Goal: Task Accomplishment & Management: Manage account settings

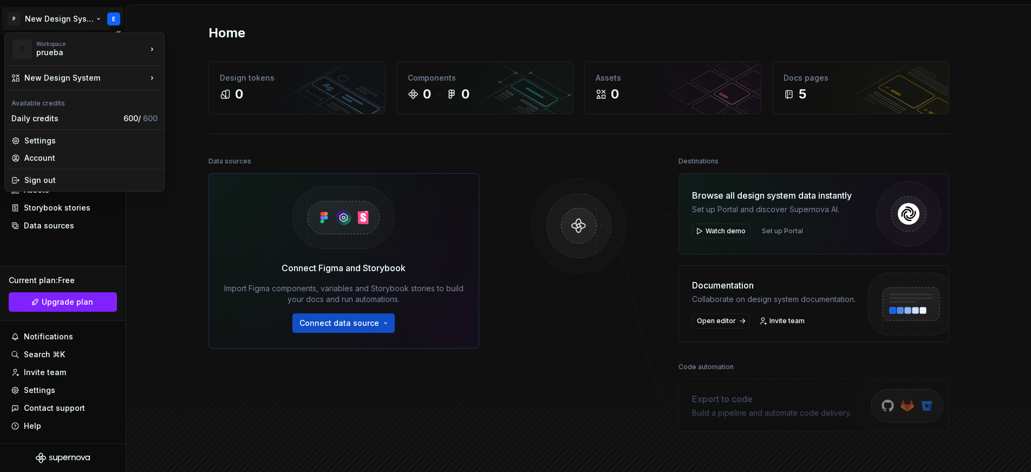
click at [117, 17] on html "P New Design System E Home Documentation Analytics Code automation Design syste…" at bounding box center [515, 236] width 1031 height 472
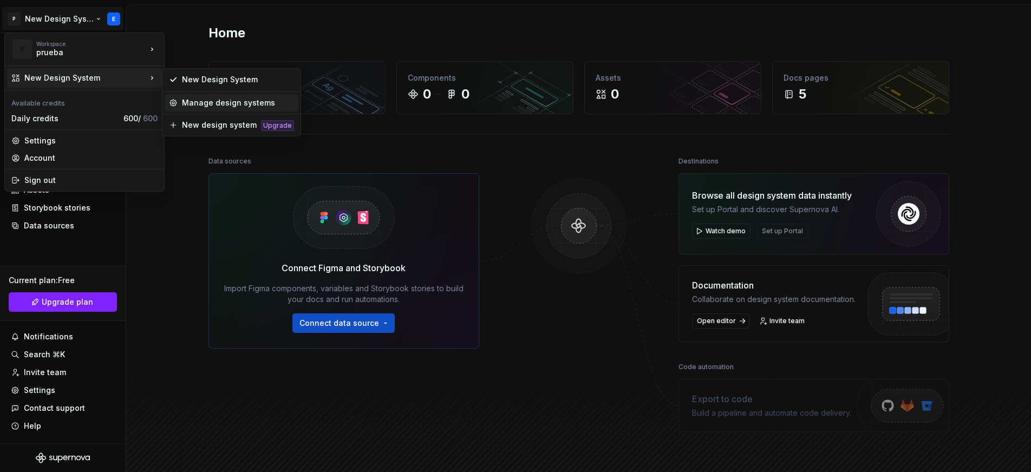
click at [269, 104] on div "Manage design systems" at bounding box center [238, 102] width 112 height 11
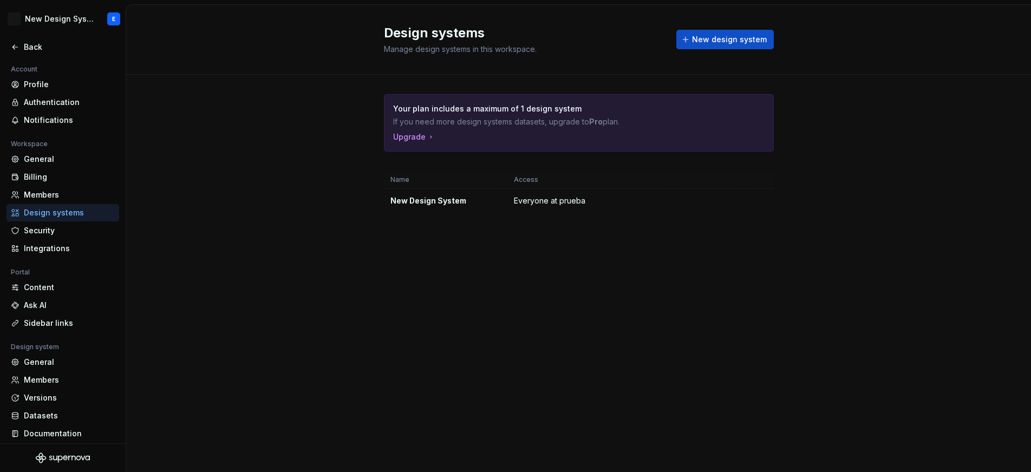
click at [274, 141] on div "Your plan includes a maximum of 1 design system If you need more design systems…" at bounding box center [578, 164] width 905 height 179
click at [46, 47] on div "Back" at bounding box center [69, 47] width 91 height 11
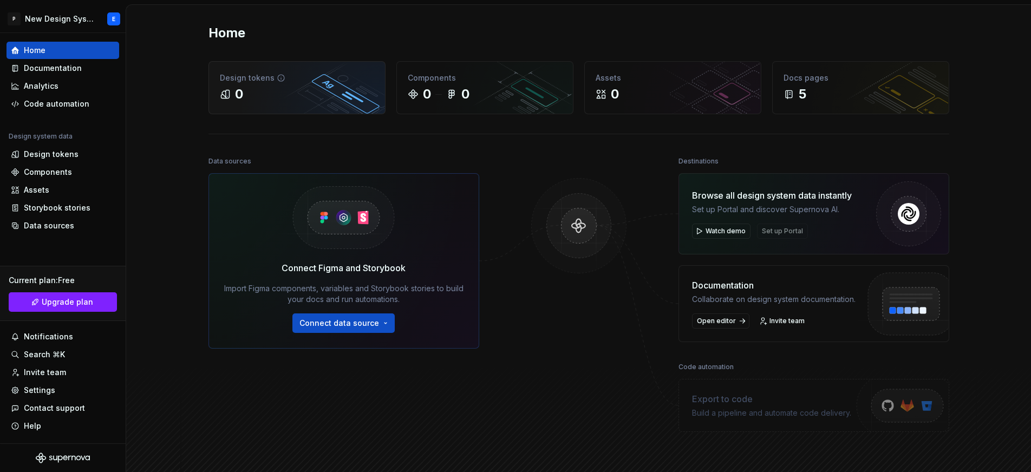
click at [292, 89] on div "0" at bounding box center [297, 94] width 154 height 17
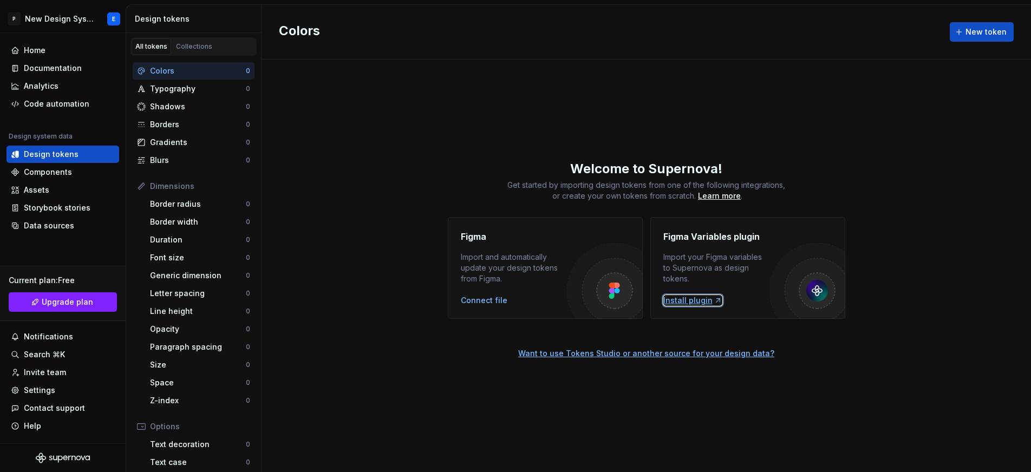
click at [688, 301] on div "Install plugin" at bounding box center [692, 300] width 59 height 11
click at [688, 298] on div "Install plugin" at bounding box center [692, 300] width 59 height 11
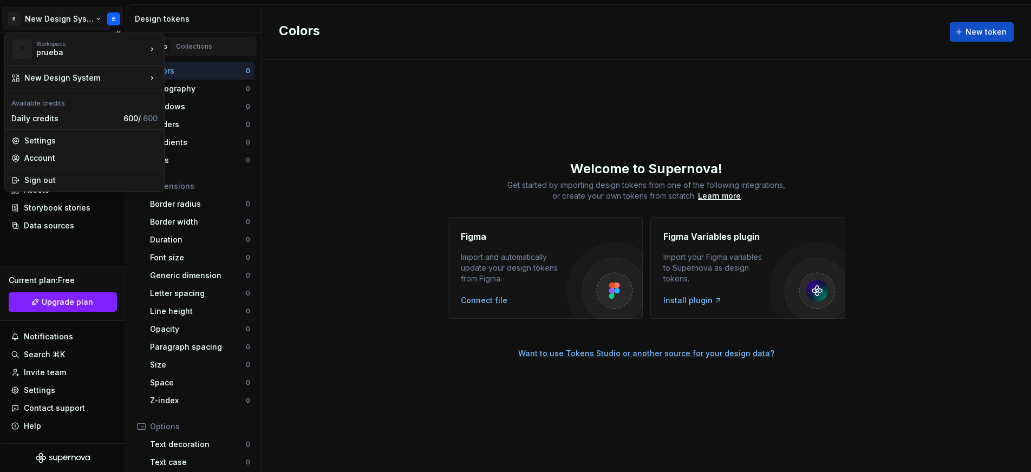
click at [96, 19] on html "P New Design System E Home Documentation Analytics Code automation Design syste…" at bounding box center [515, 236] width 1031 height 472
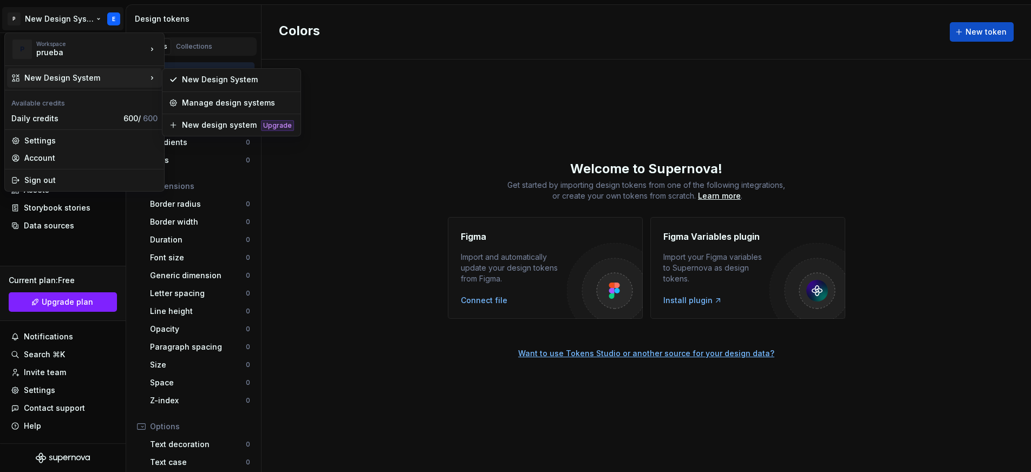
click at [110, 83] on div "New Design System" at bounding box center [85, 78] width 122 height 11
click at [219, 82] on div "New Design System" at bounding box center [238, 79] width 112 height 11
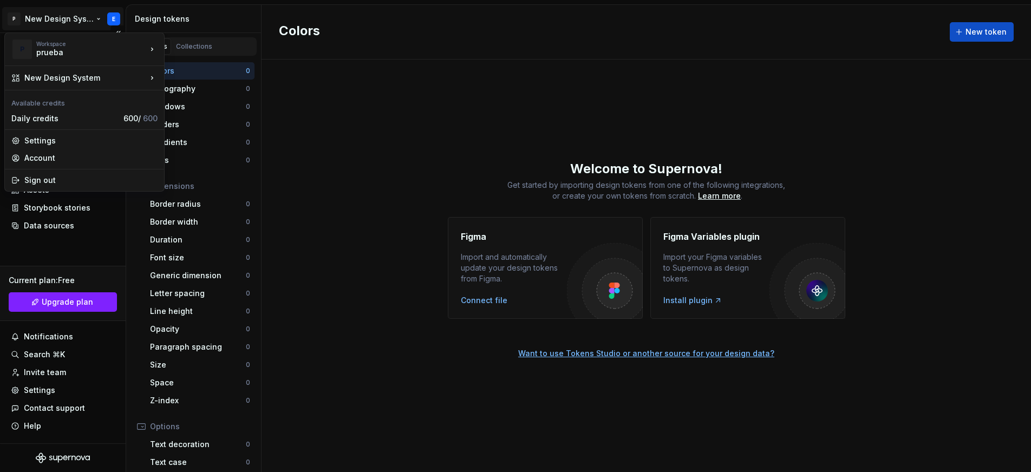
click at [54, 19] on html "P New Design System E Home Documentation Analytics Code automation Design syste…" at bounding box center [515, 236] width 1031 height 472
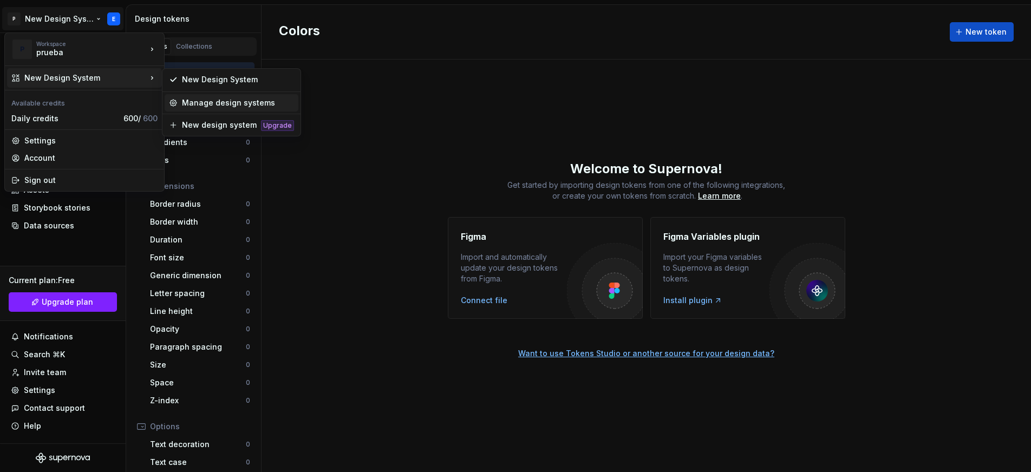
click at [232, 98] on div "Manage design systems" at bounding box center [238, 102] width 112 height 11
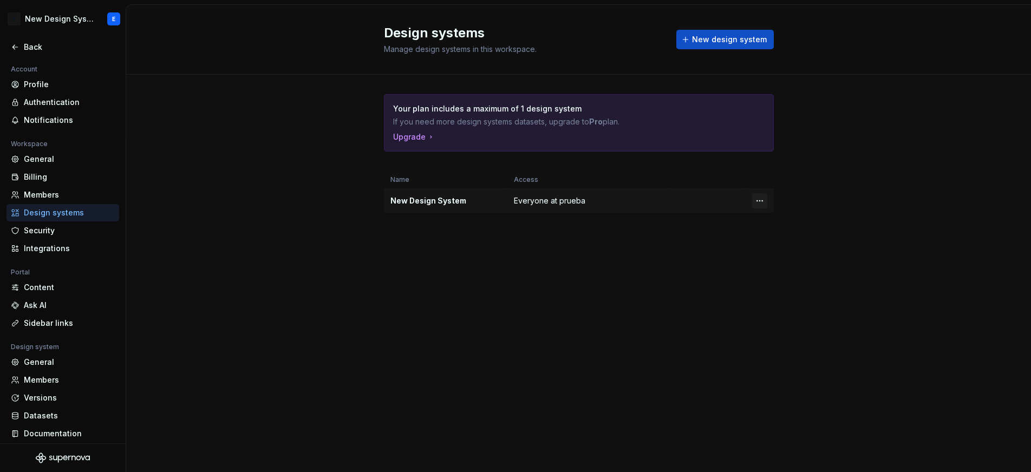
click at [763, 193] on td at bounding box center [760, 201] width 28 height 24
click at [763, 196] on html "P New Design System E Back Account Profile Authentication Notifications Workspa…" at bounding box center [515, 236] width 1031 height 472
click at [687, 251] on html "P New Design System E Back Account Profile Authentication Notifications Workspa…" at bounding box center [515, 236] width 1031 height 472
click at [123, 27] on div "P New Design System E" at bounding box center [63, 19] width 126 height 28
click at [112, 21] on html "P New Design System E Back Account Profile Authentication Notifications Workspa…" at bounding box center [515, 236] width 1031 height 472
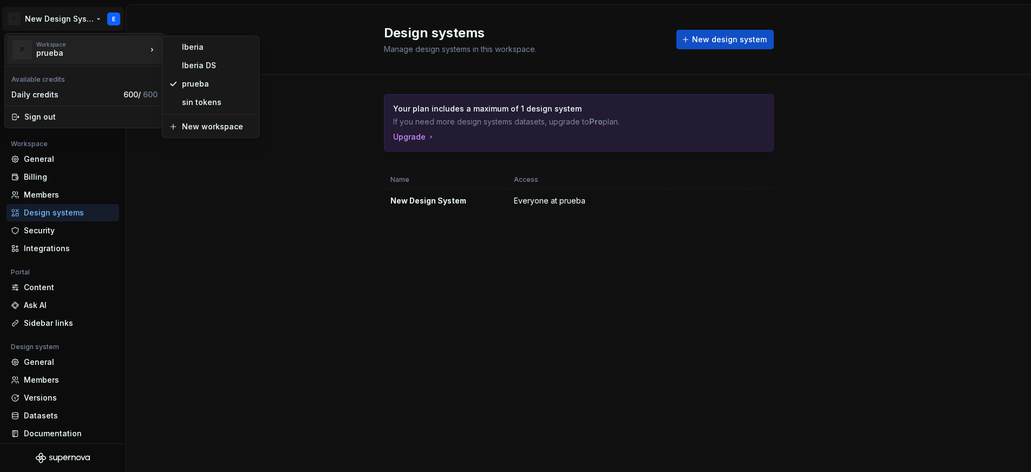
click at [310, 69] on html "P New Design System E Back Account Profile Authentication Notifications Workspa…" at bounding box center [515, 236] width 1031 height 472
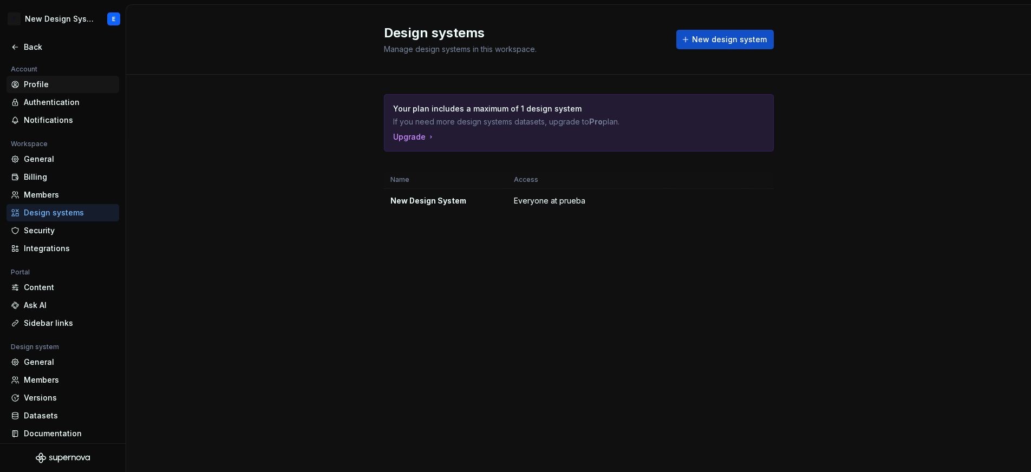
click at [48, 84] on div "Profile" at bounding box center [69, 84] width 91 height 11
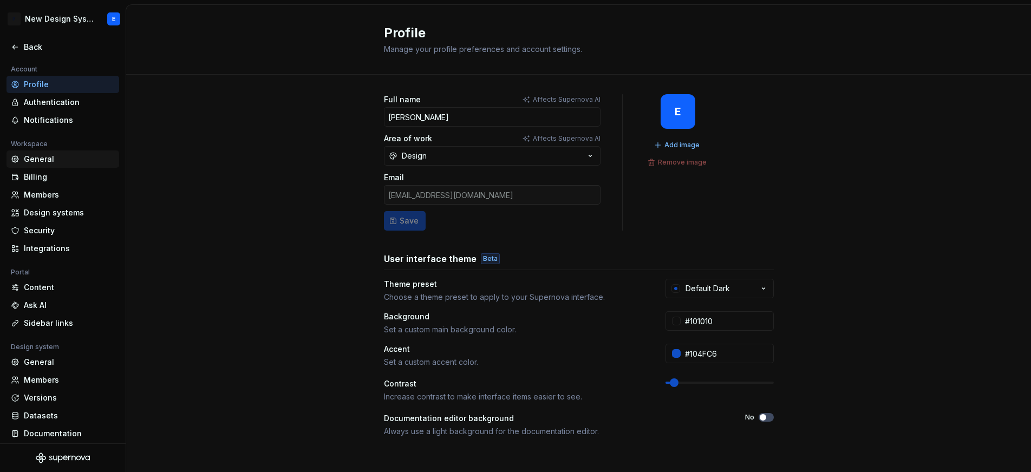
click at [50, 158] on div "General" at bounding box center [69, 159] width 91 height 11
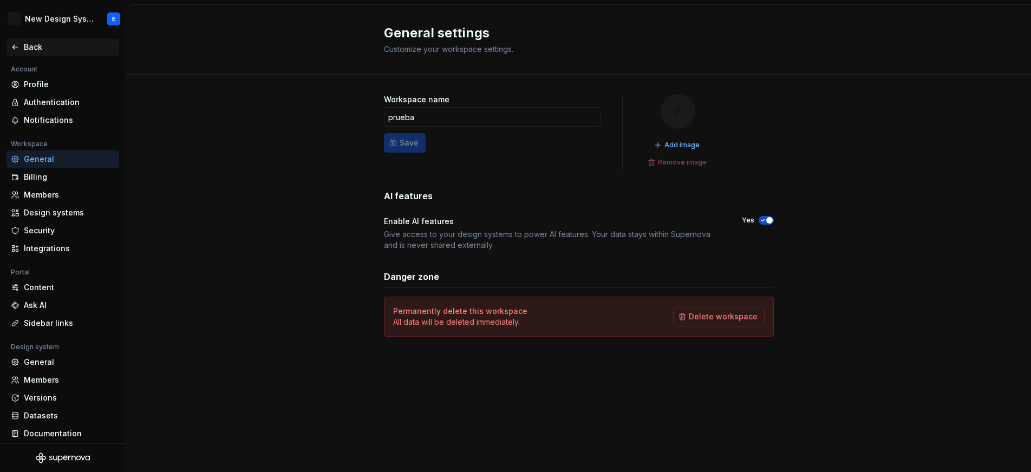
click at [15, 43] on icon at bounding box center [15, 47] width 9 height 9
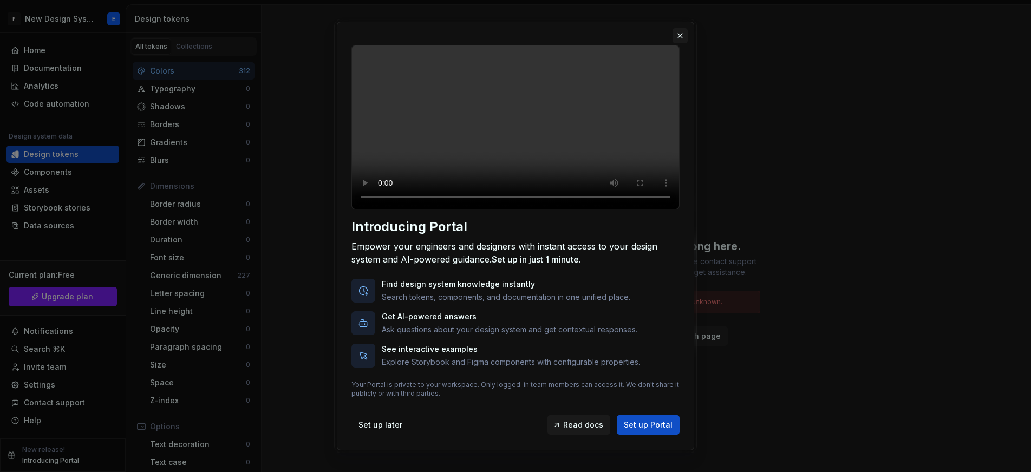
click at [682, 32] on button "button" at bounding box center [679, 35] width 15 height 15
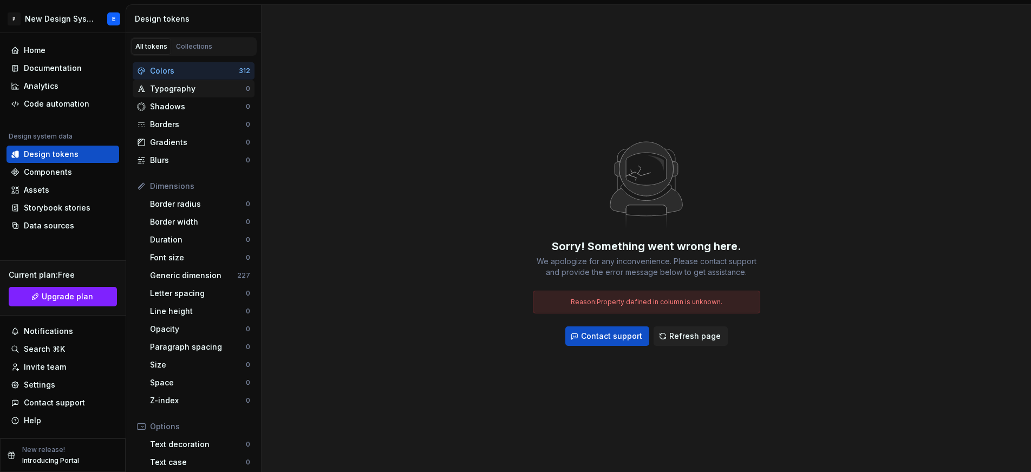
click at [168, 81] on div "Typography 0" at bounding box center [194, 88] width 122 height 17
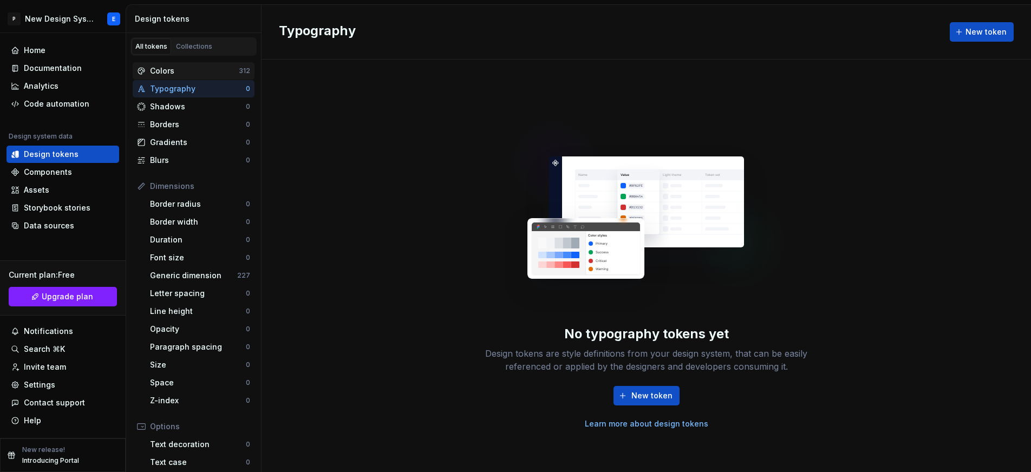
click at [167, 77] on div "Colors 312" at bounding box center [194, 70] width 122 height 17
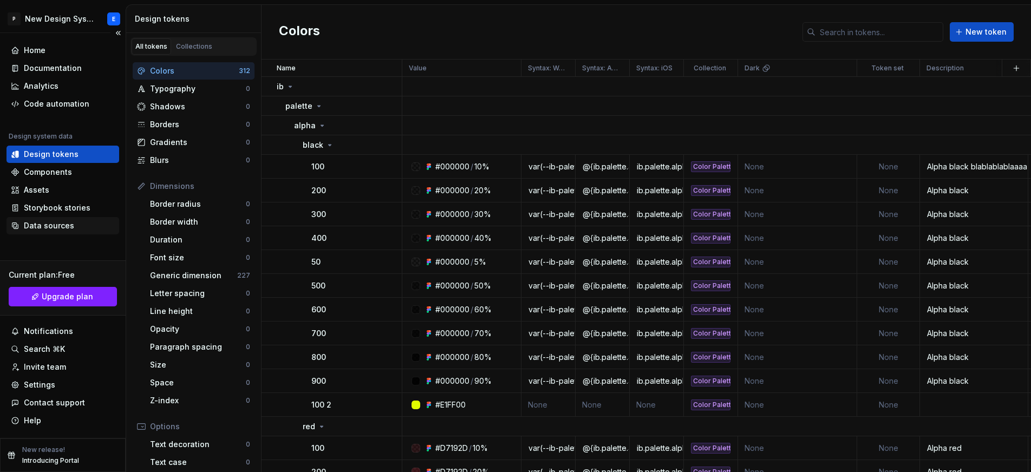
click at [60, 231] on div "Data sources" at bounding box center [62, 225] width 113 height 17
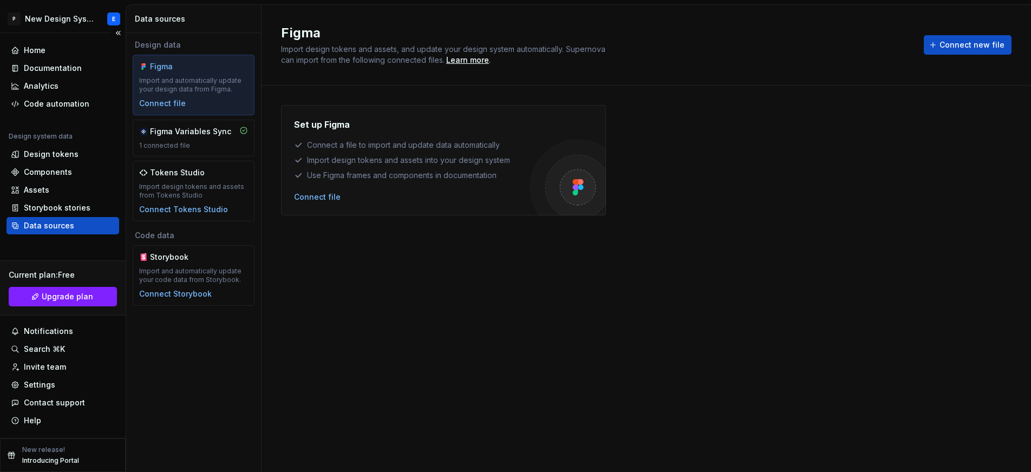
click at [60, 228] on div "Data sources" at bounding box center [49, 225] width 50 height 11
click at [209, 140] on div "Figma Variables Sync 1 connected file" at bounding box center [193, 138] width 109 height 24
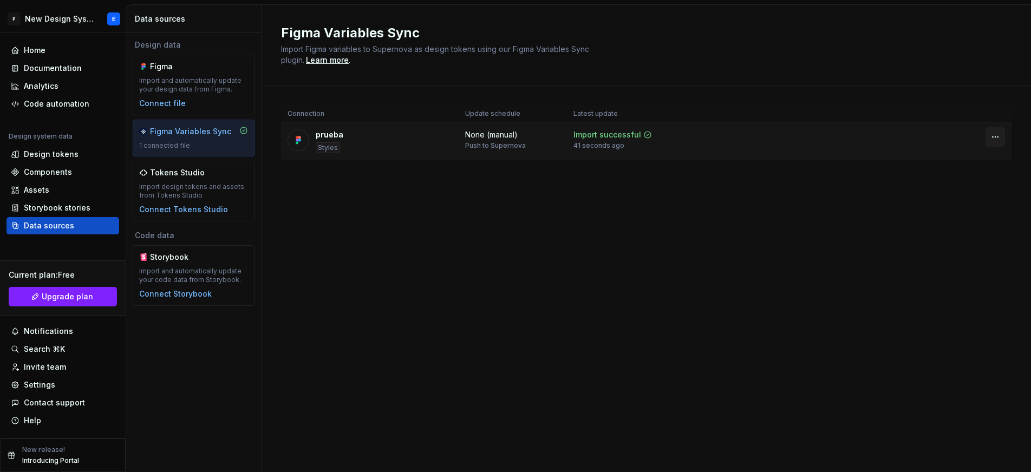
click at [998, 138] on html "P New Design System E Home Documentation Analytics Code automation Design syste…" at bounding box center [515, 236] width 1031 height 472
click at [1000, 159] on div "Disconnect plugin" at bounding box center [988, 160] width 70 height 11
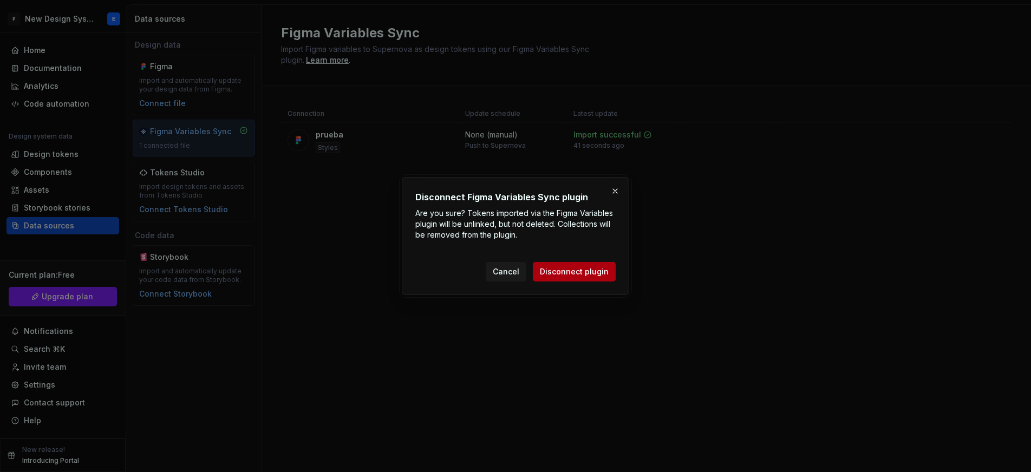
click at [586, 271] on span "Disconnect plugin" at bounding box center [574, 271] width 69 height 11
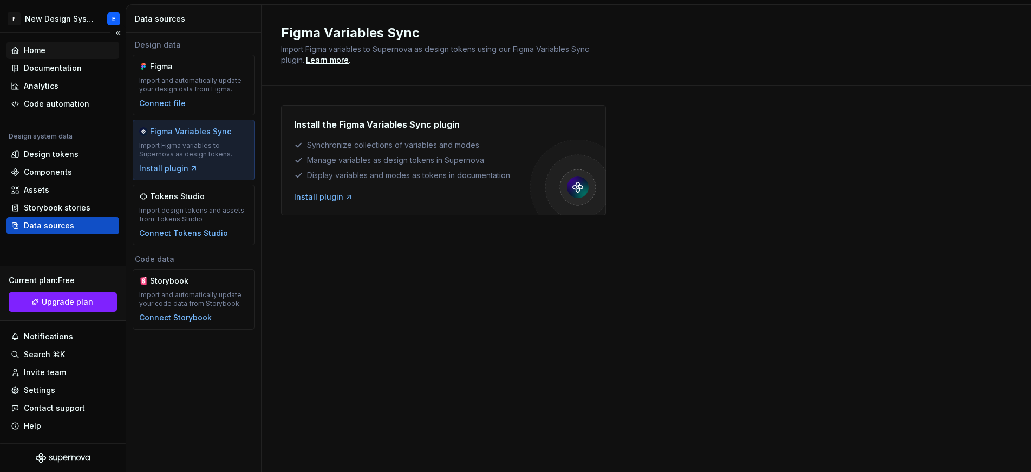
click at [29, 52] on div "Home" at bounding box center [35, 50] width 22 height 11
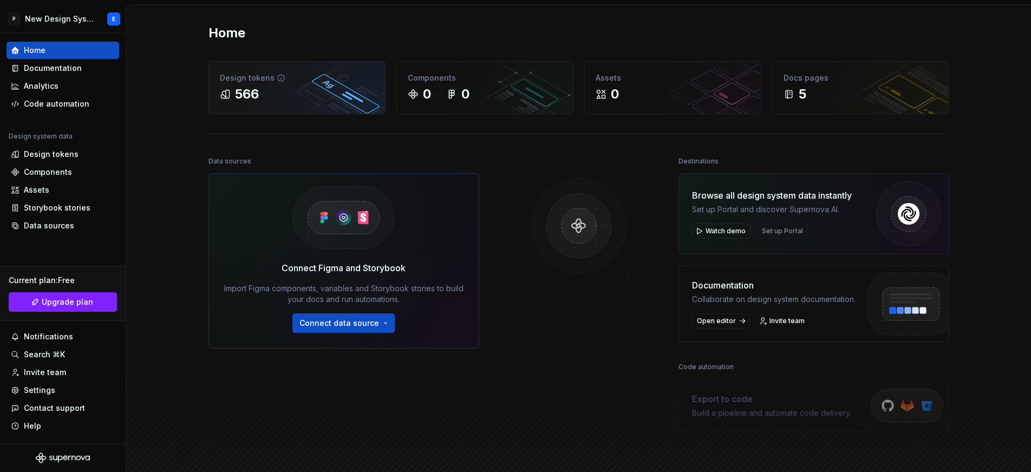
click at [288, 74] on div "Design tokens" at bounding box center [297, 78] width 154 height 11
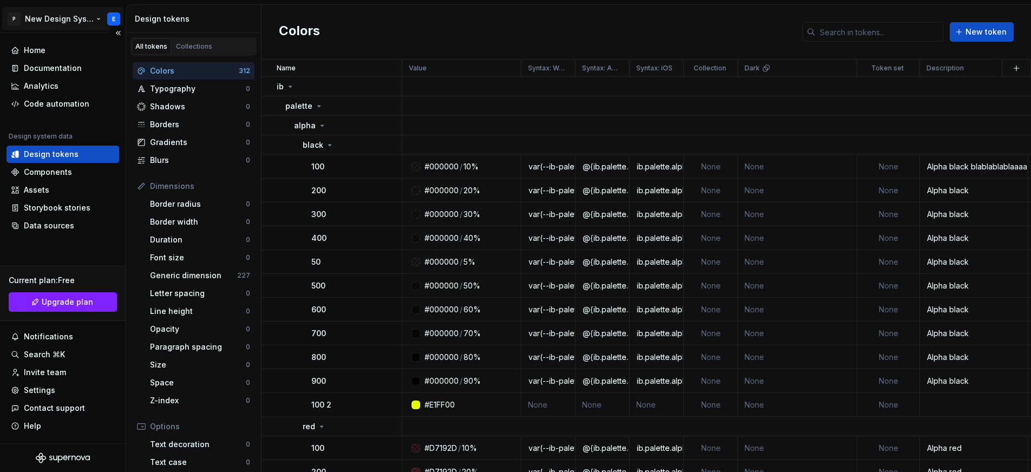
click at [77, 17] on html "P New Design System E Home Documentation Analytics Code automation Design syste…" at bounding box center [515, 236] width 1031 height 472
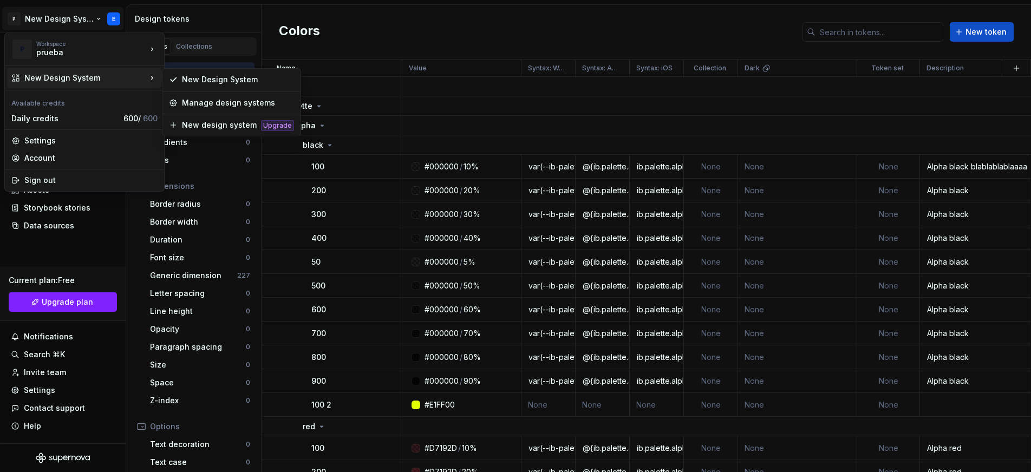
click at [364, 23] on html "P New Design System E Home Documentation Analytics Code automation Design syste…" at bounding box center [515, 236] width 1031 height 472
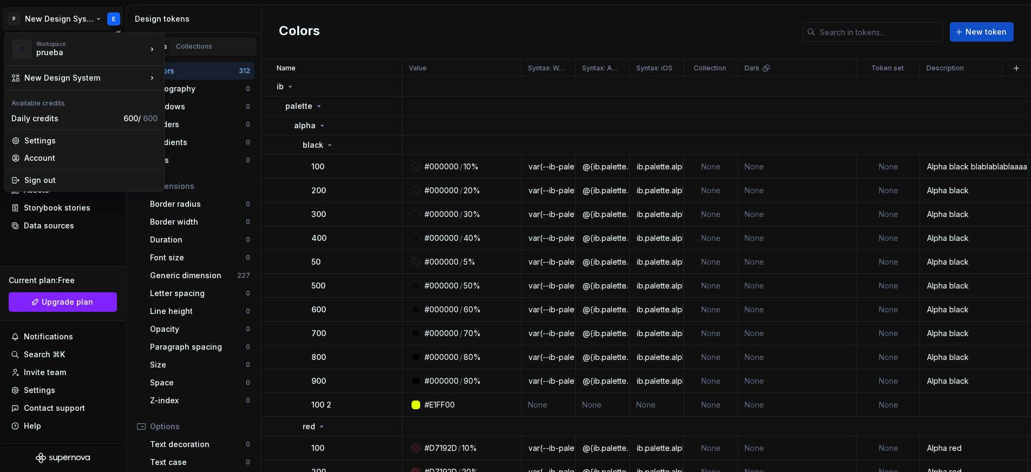
click at [61, 17] on html "P New Design System E Home Documentation Analytics Code automation Design syste…" at bounding box center [515, 236] width 1031 height 472
click at [382, 49] on html "P New Design System E Home Documentation Analytics Code automation Design syste…" at bounding box center [515, 236] width 1031 height 472
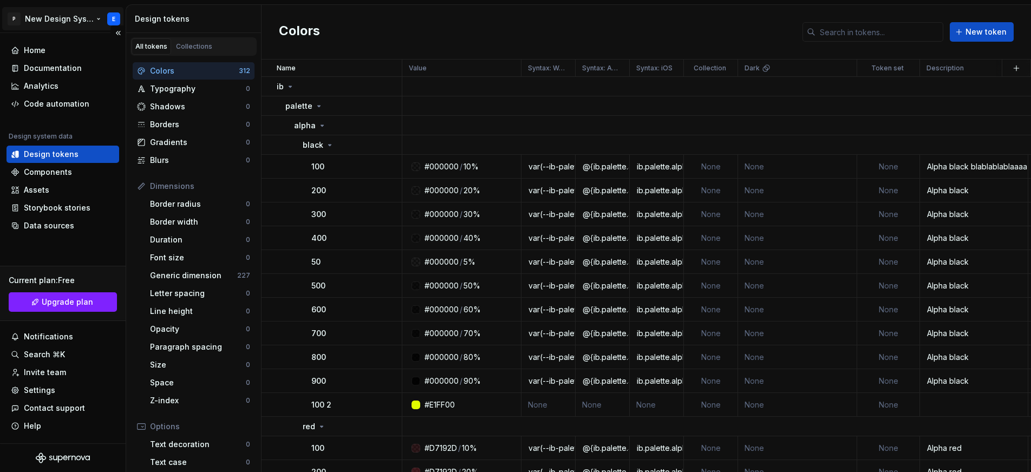
click at [94, 17] on html "P New Design System E Home Documentation Analytics Code automation Design syste…" at bounding box center [515, 236] width 1031 height 472
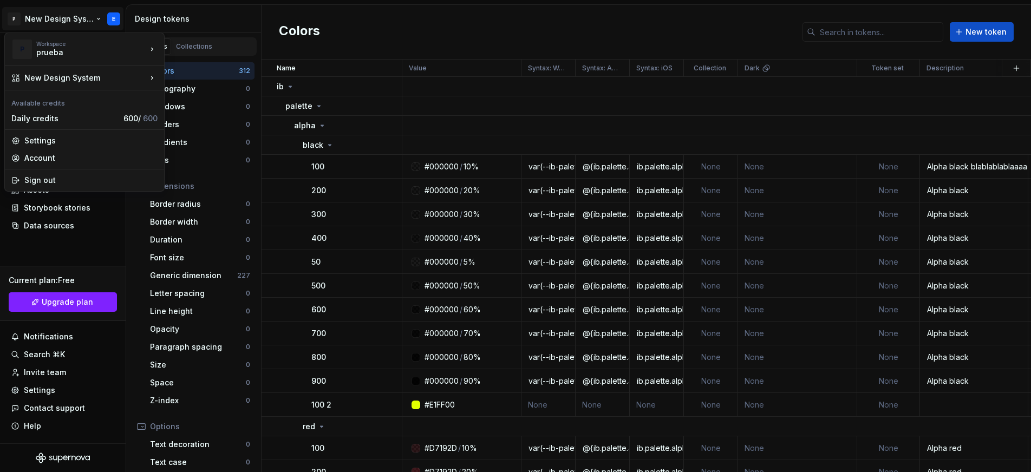
click at [408, 22] on html "P New Design System E Home Documentation Analytics Code automation Design syste…" at bounding box center [515, 236] width 1031 height 472
click at [112, 19] on html "P New Design System E Home Documentation Analytics Code automation Design syste…" at bounding box center [515, 236] width 1031 height 472
click at [114, 18] on html "P New Design System E Home Documentation Analytics Code automation Design syste…" at bounding box center [515, 236] width 1031 height 472
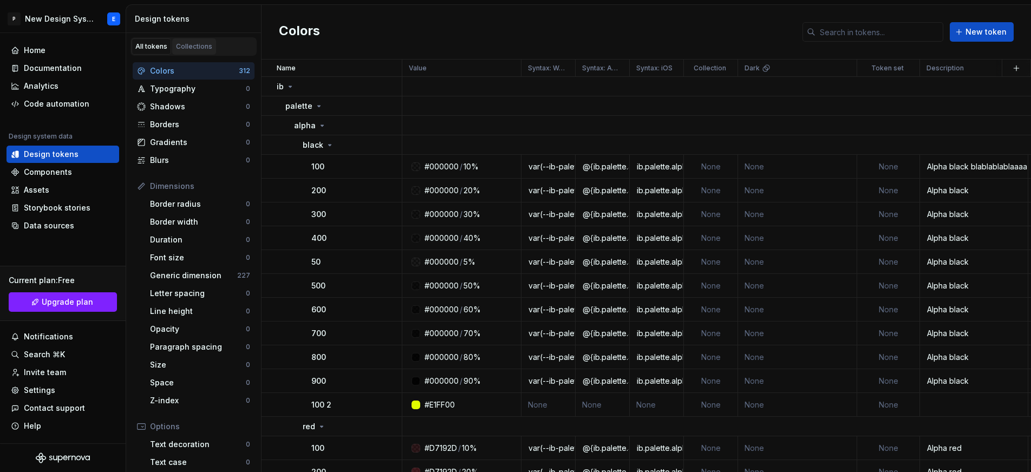
click at [185, 42] on div "Collections" at bounding box center [194, 46] width 36 height 9
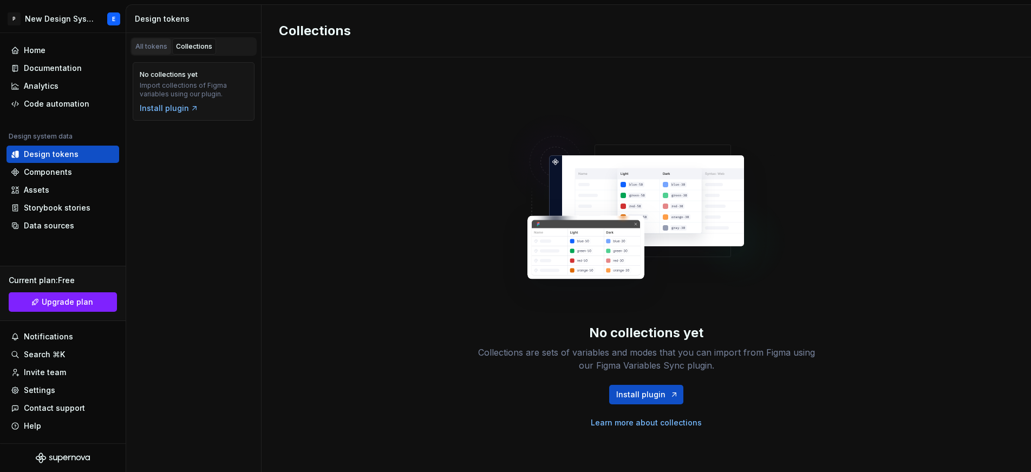
click at [155, 43] on div "All tokens" at bounding box center [151, 46] width 32 height 9
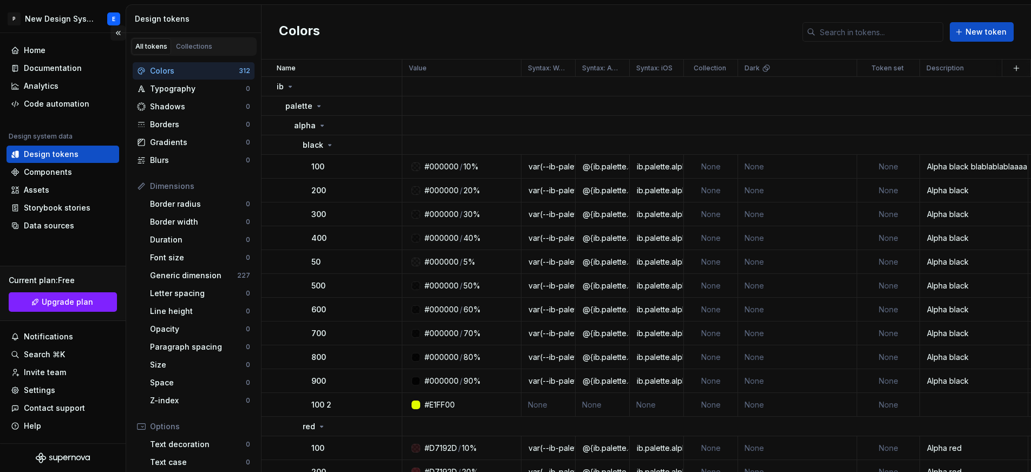
click at [116, 32] on button "Collapse sidebar" at bounding box center [117, 32] width 15 height 15
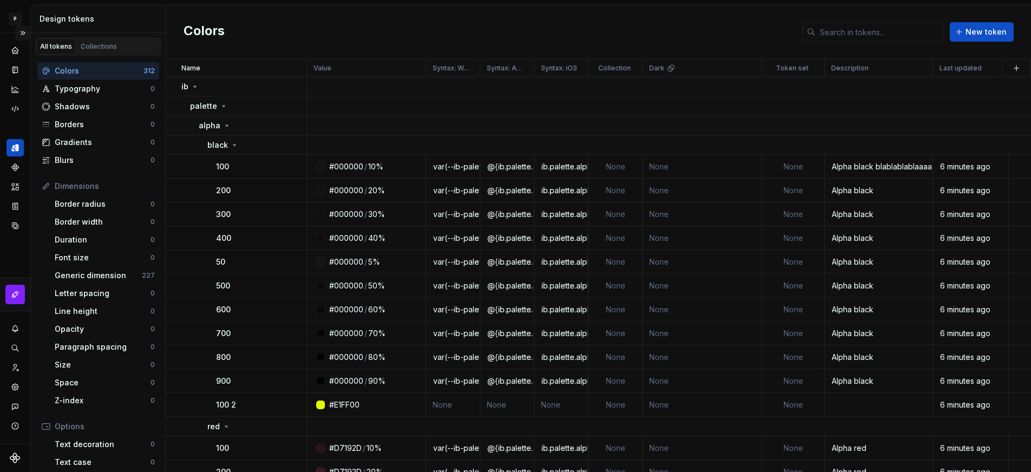
click at [27, 31] on button "Expand sidebar" at bounding box center [22, 32] width 15 height 15
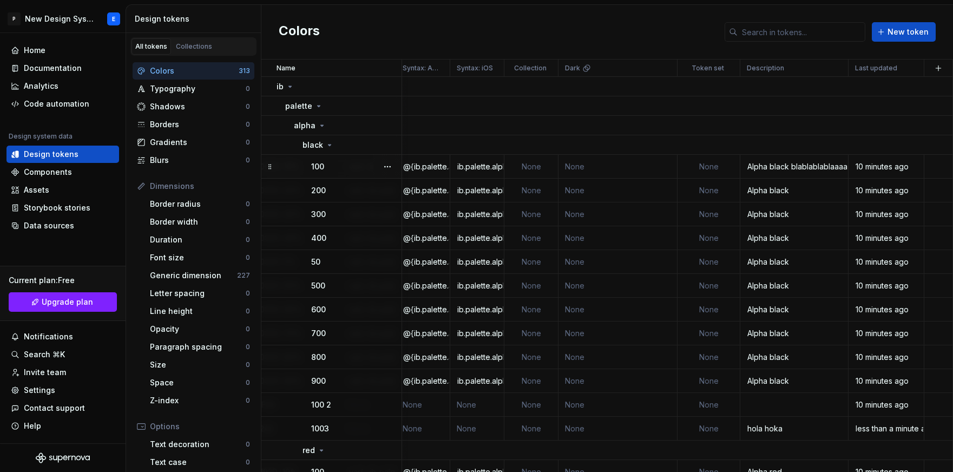
scroll to position [0, 179]
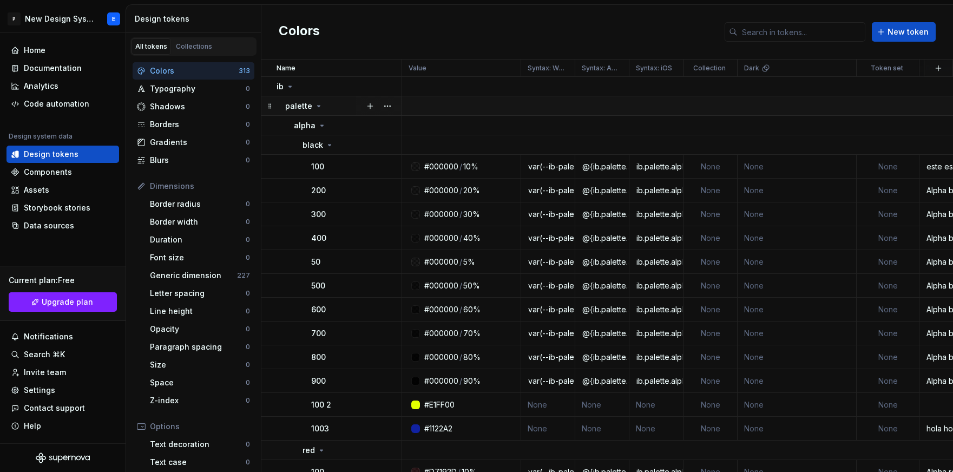
click at [317, 109] on icon at bounding box center [319, 106] width 9 height 9
click at [315, 108] on icon at bounding box center [319, 106] width 9 height 9
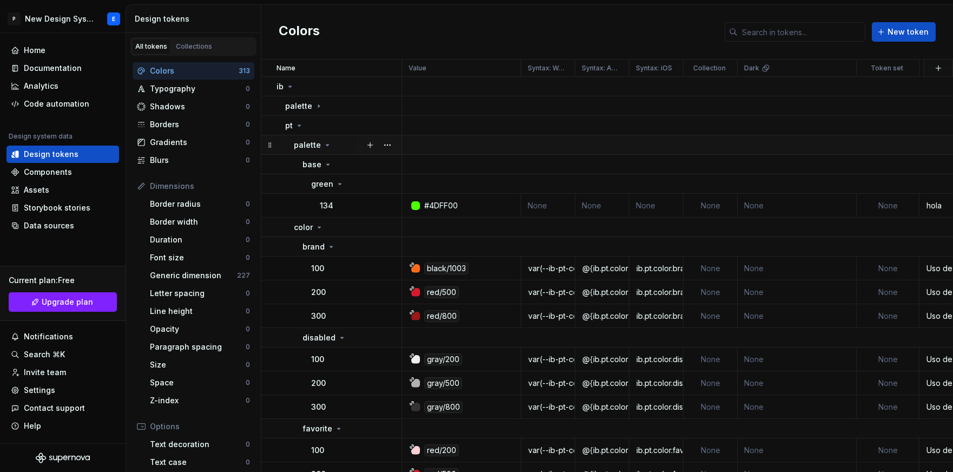
click at [323, 144] on icon at bounding box center [327, 145] width 9 height 9
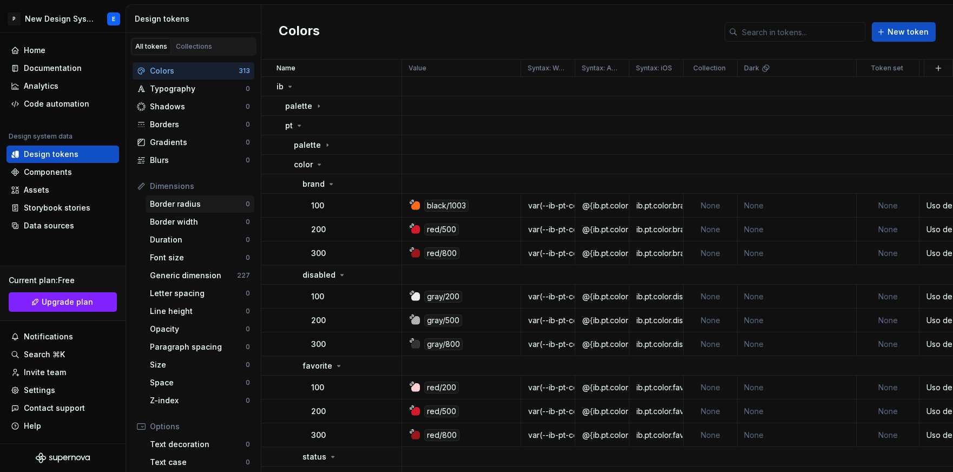
click at [215, 204] on div "Border radius" at bounding box center [198, 204] width 96 height 11
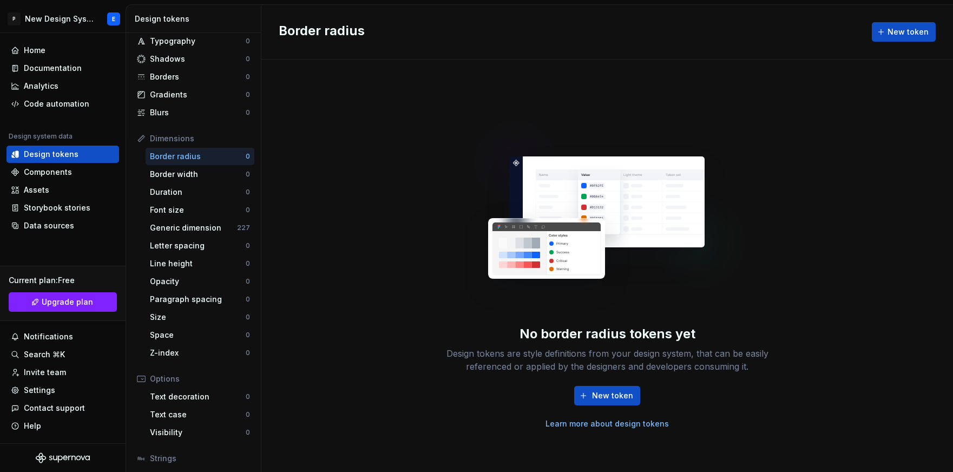
scroll to position [46, 0]
click at [213, 230] on div "Generic dimension" at bounding box center [193, 229] width 87 height 11
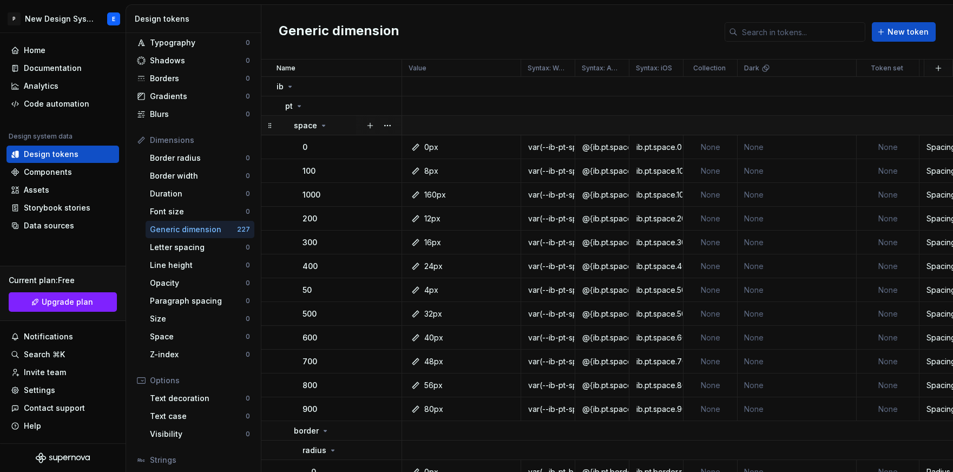
click at [321, 127] on icon at bounding box center [323, 125] width 9 height 9
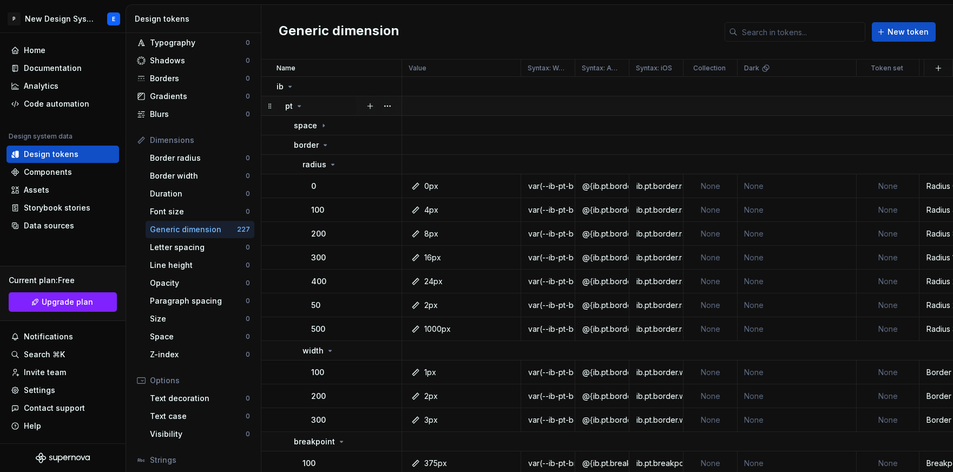
click at [299, 107] on icon at bounding box center [299, 106] width 9 height 9
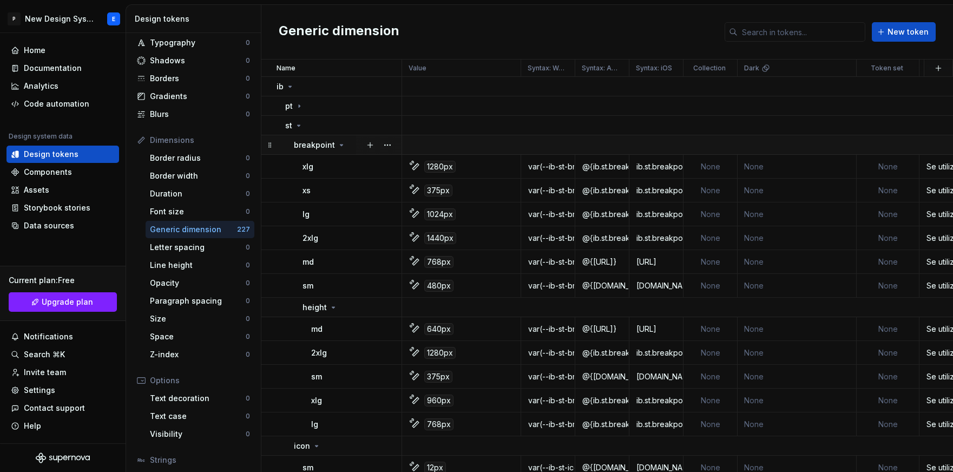
click at [337, 141] on icon at bounding box center [341, 145] width 9 height 9
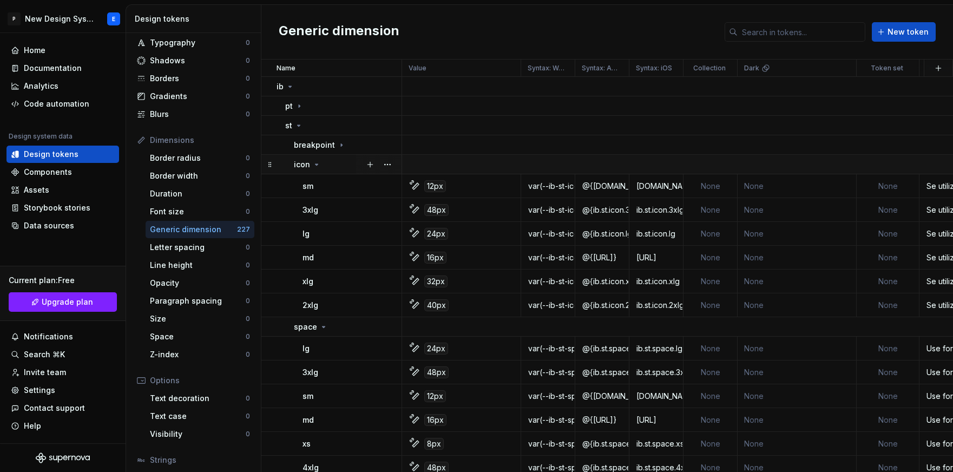
click at [320, 165] on div "icon" at bounding box center [307, 164] width 27 height 11
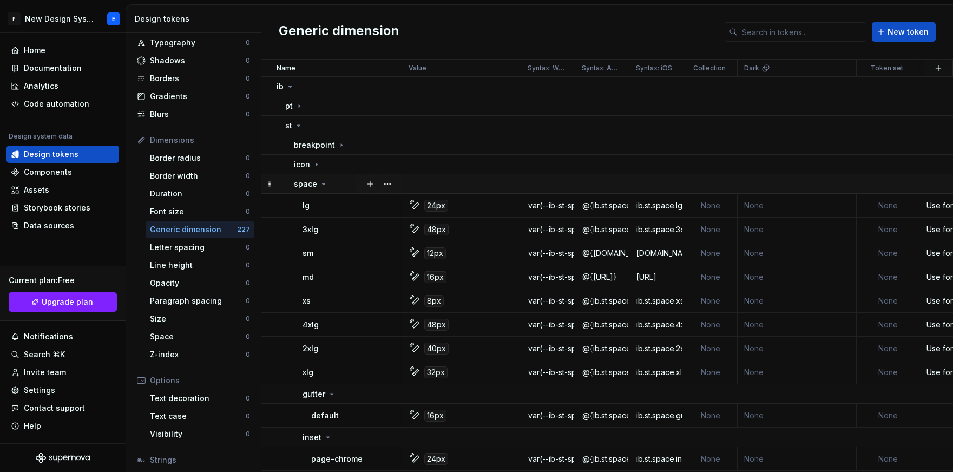
click at [319, 185] on icon at bounding box center [323, 184] width 9 height 9
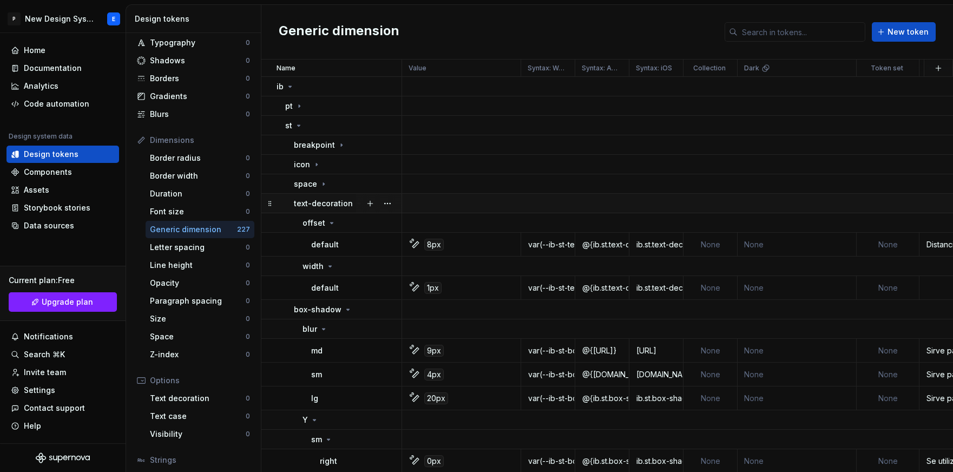
click at [321, 204] on p "text-decoration" at bounding box center [323, 203] width 59 height 11
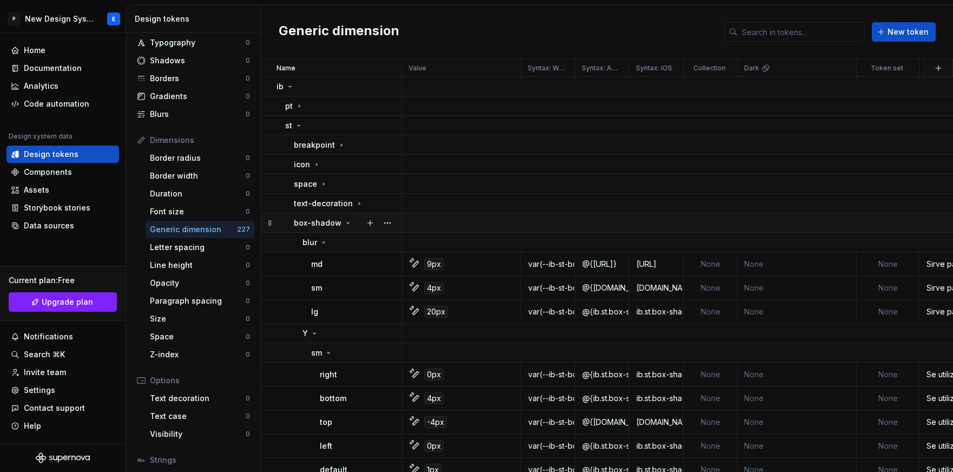
click at [322, 225] on p "box-shadow" at bounding box center [318, 223] width 48 height 11
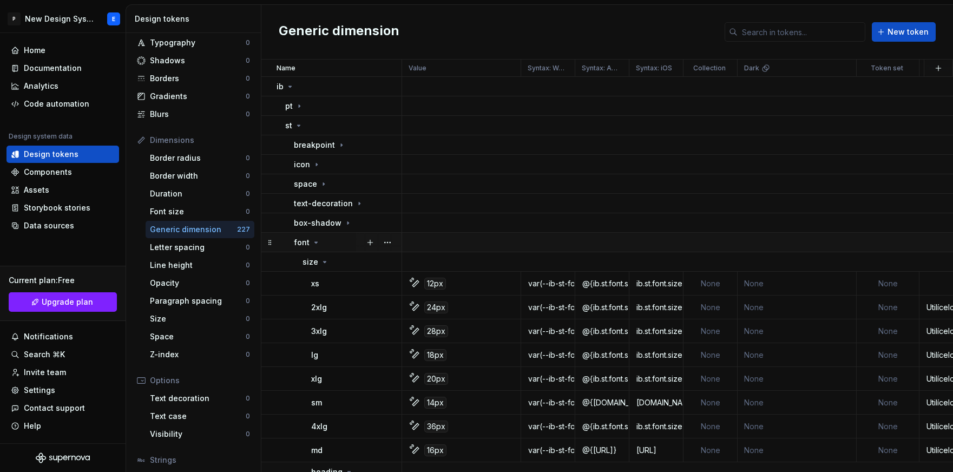
click at [319, 240] on div "font" at bounding box center [347, 242] width 107 height 11
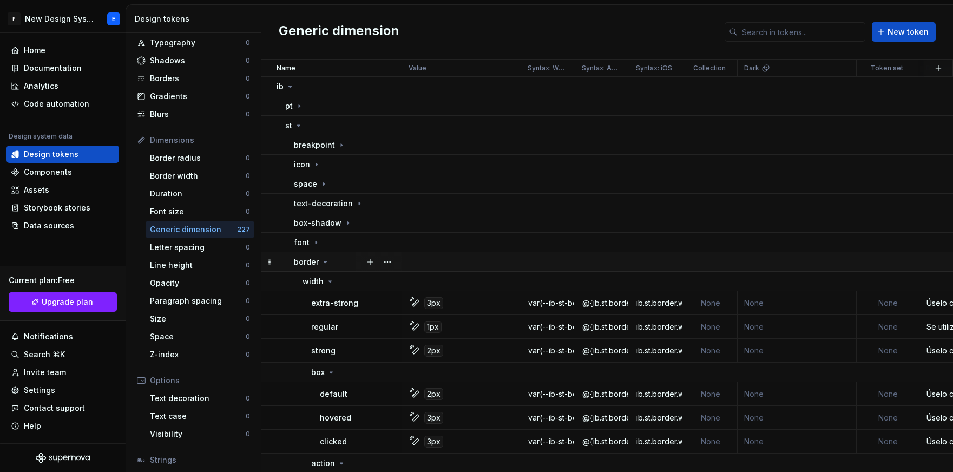
click at [319, 264] on div "border" at bounding box center [312, 262] width 36 height 11
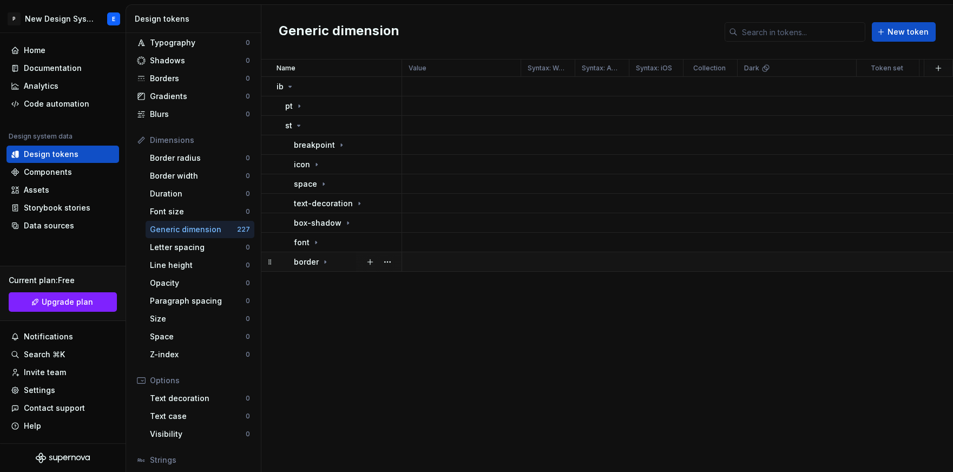
click at [319, 264] on div "border" at bounding box center [312, 262] width 36 height 11
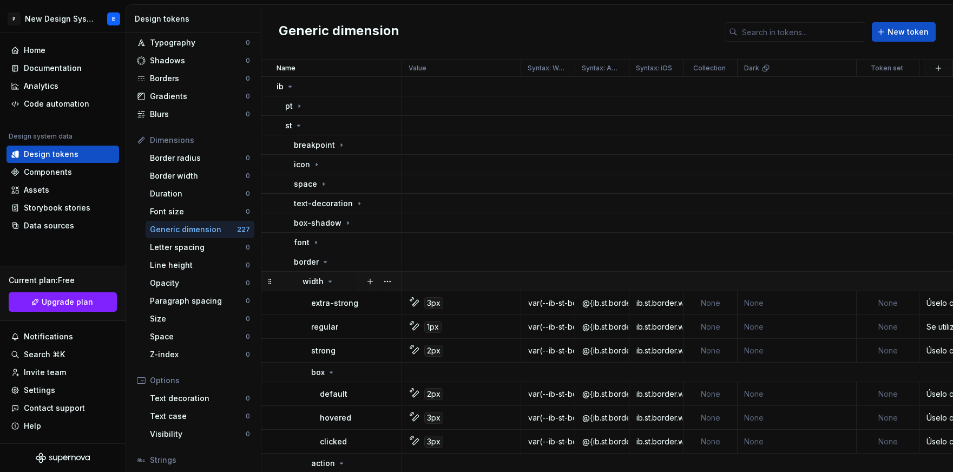
click at [326, 282] on icon at bounding box center [330, 281] width 9 height 9
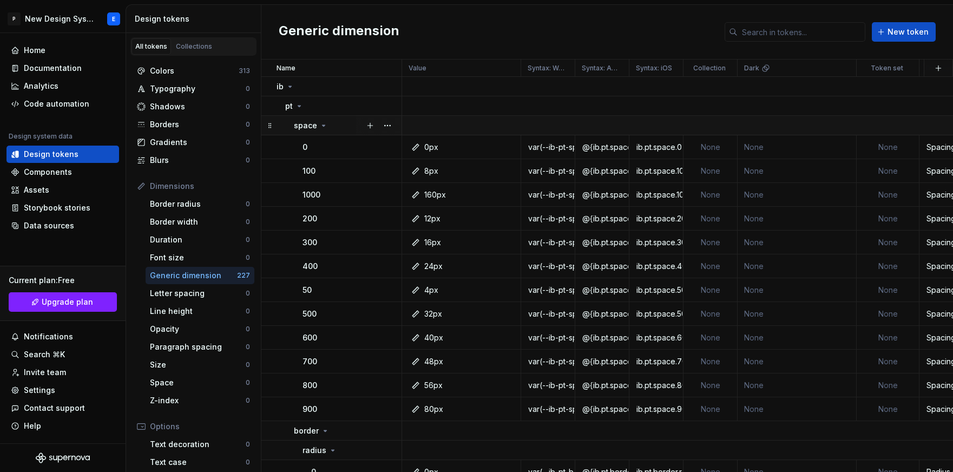
click at [320, 122] on icon at bounding box center [323, 125] width 9 height 9
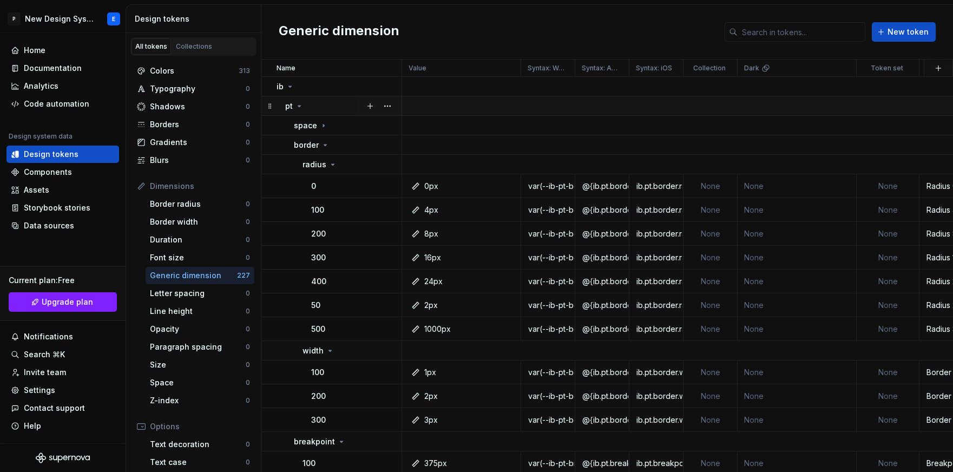
click at [301, 107] on icon at bounding box center [299, 106] width 9 height 9
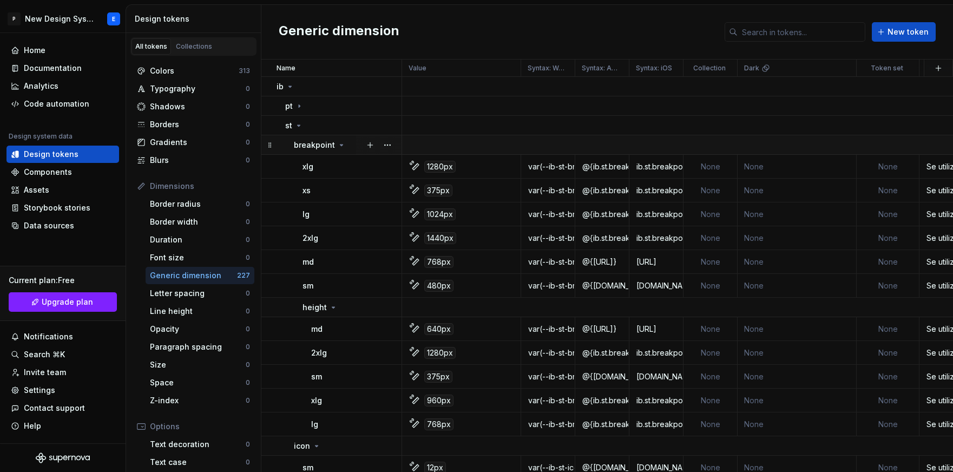
click at [334, 145] on div "breakpoint" at bounding box center [320, 145] width 52 height 11
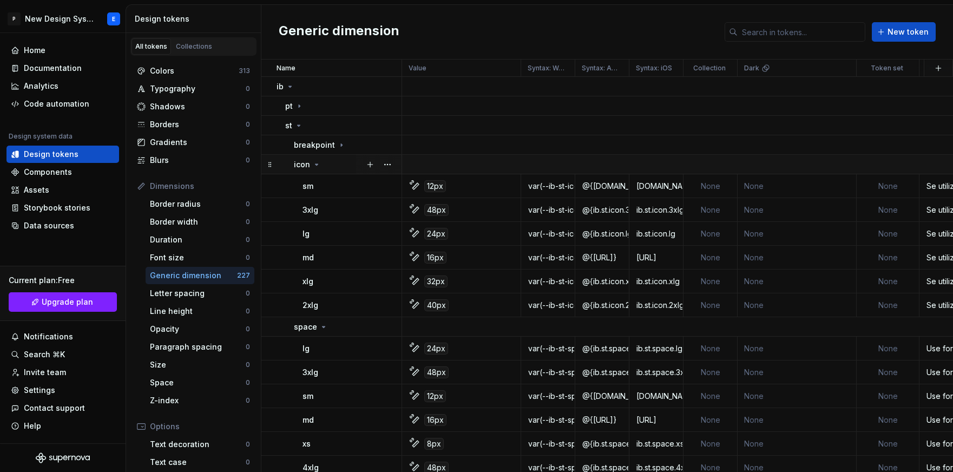
click at [317, 161] on icon at bounding box center [316, 164] width 9 height 9
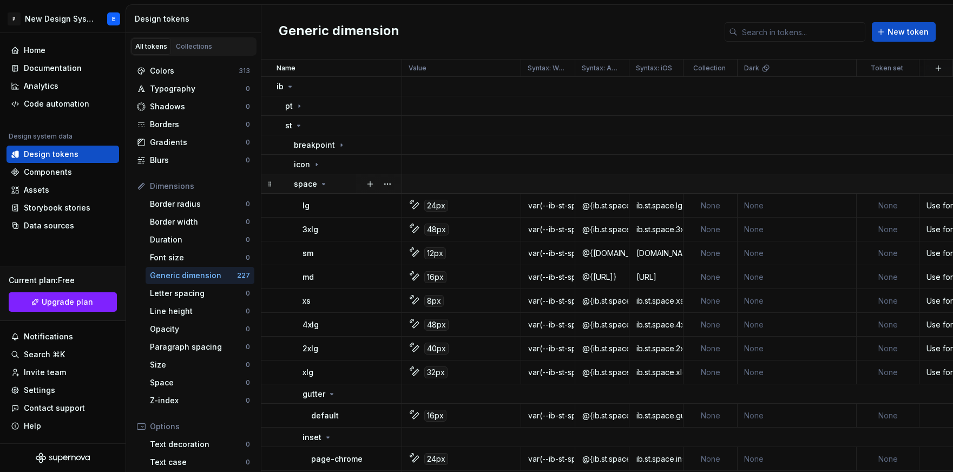
click at [315, 184] on p "space" at bounding box center [305, 184] width 23 height 11
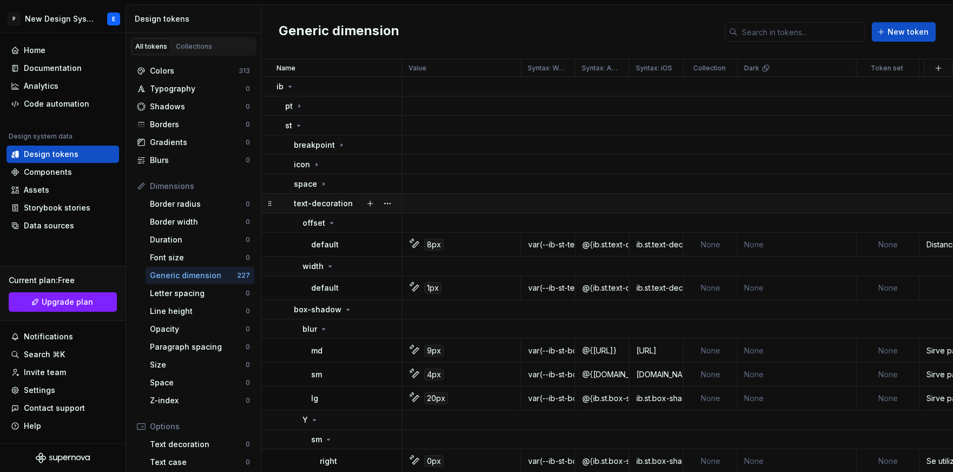
click at [342, 207] on p "text-decoration" at bounding box center [323, 203] width 59 height 11
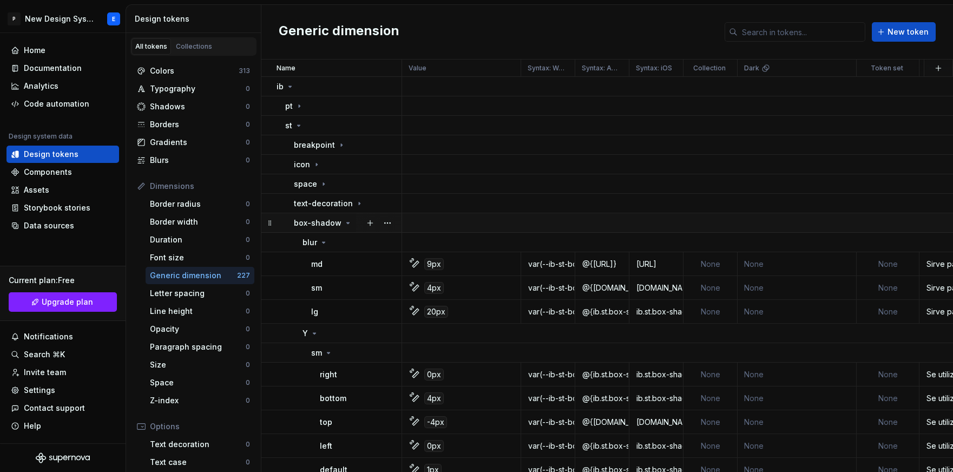
click at [340, 220] on div "box-shadow" at bounding box center [323, 223] width 58 height 11
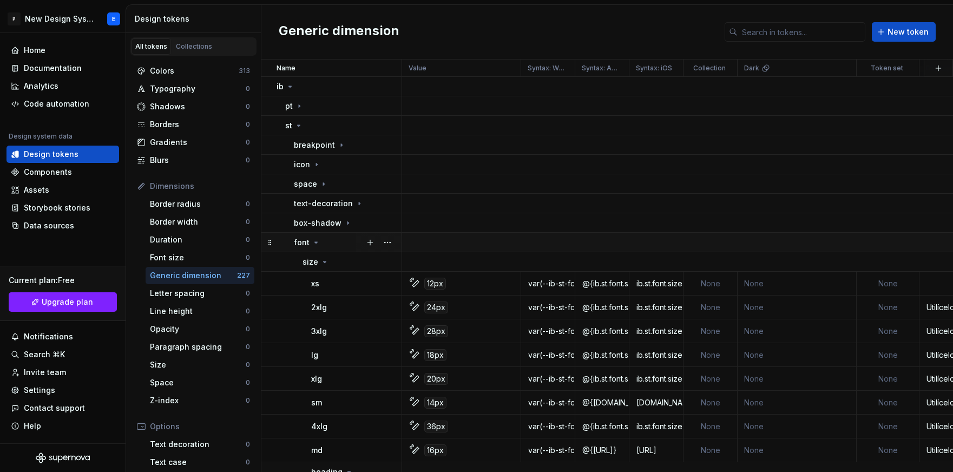
click at [317, 242] on icon at bounding box center [316, 242] width 9 height 9
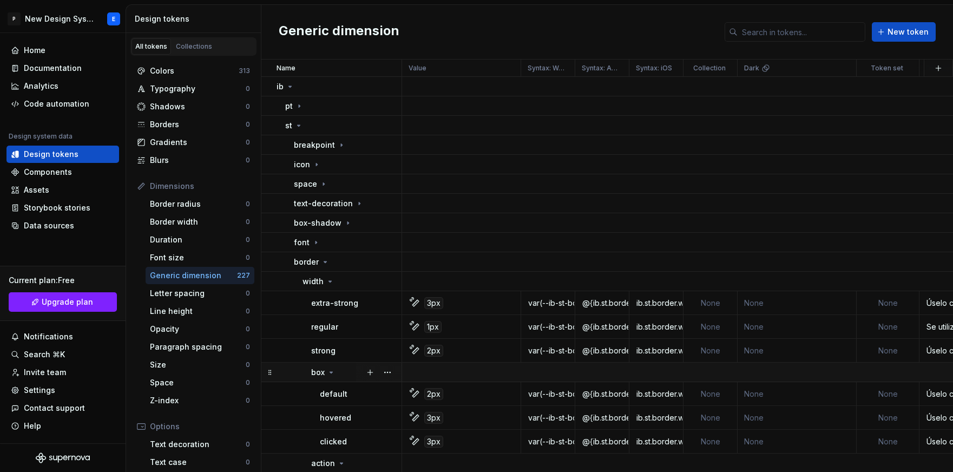
click at [330, 374] on icon at bounding box center [331, 372] width 9 height 9
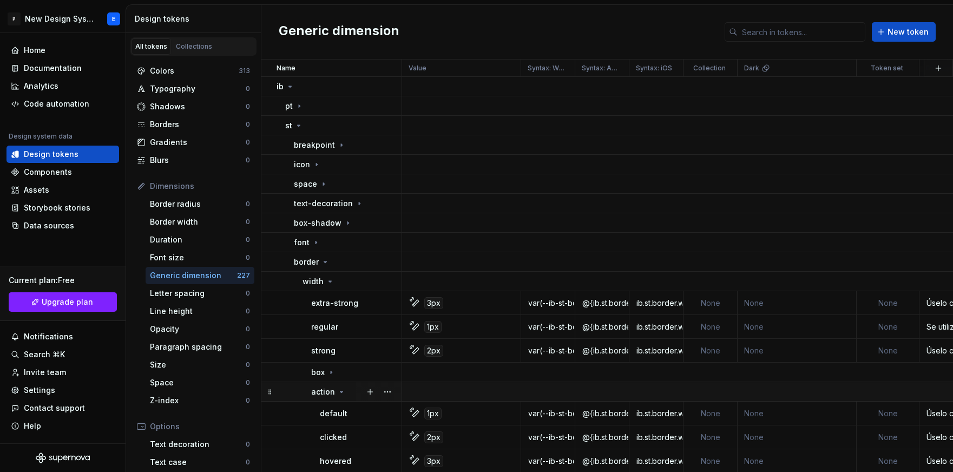
click at [338, 393] on icon at bounding box center [341, 392] width 9 height 9
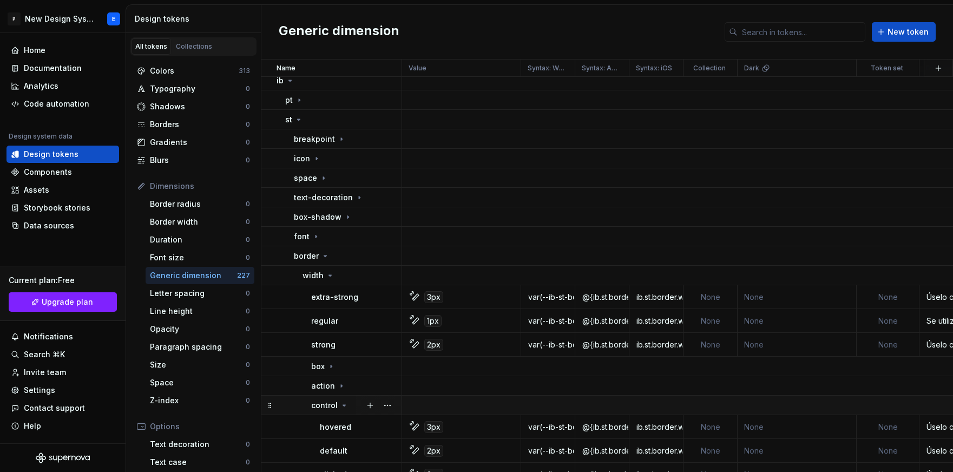
click at [341, 400] on div "control" at bounding box center [329, 405] width 37 height 11
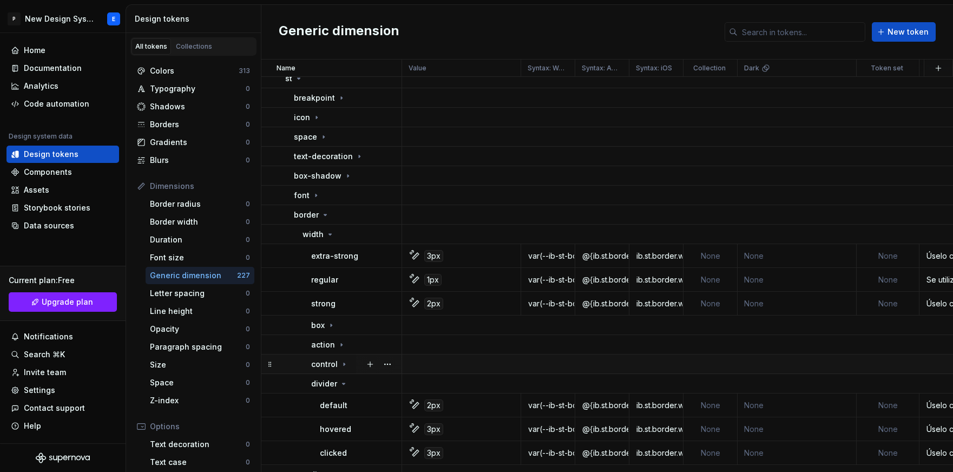
scroll to position [58, 0]
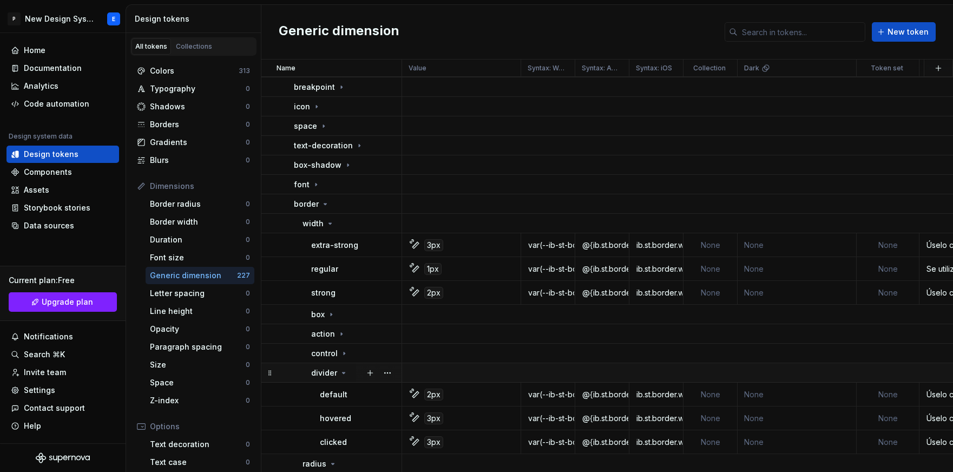
click at [342, 376] on icon at bounding box center [343, 373] width 9 height 9
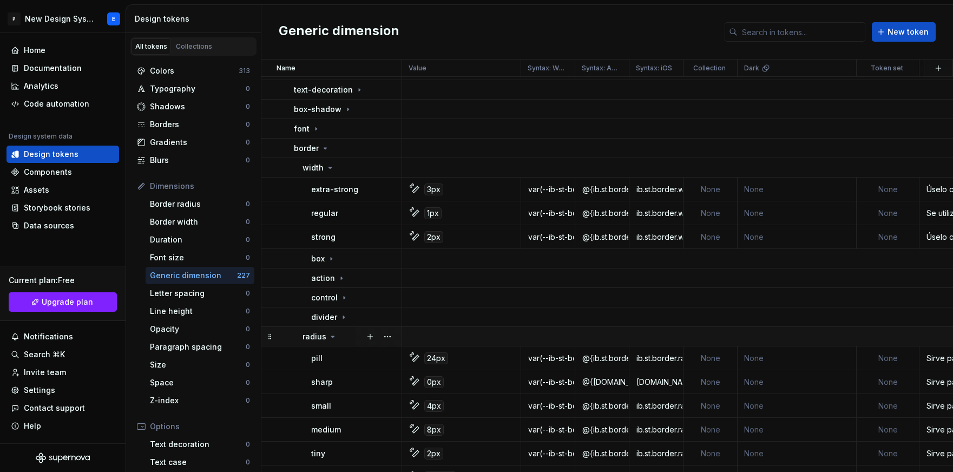
scroll to position [131, 0]
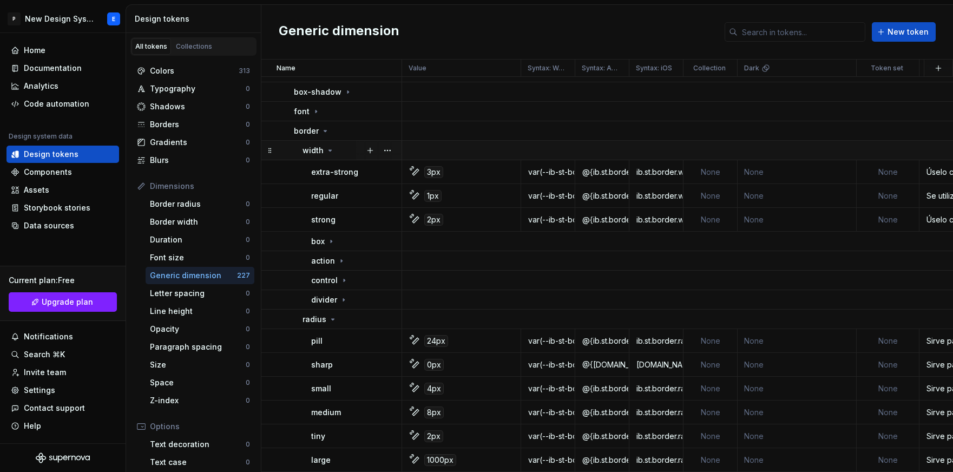
click at [326, 151] on icon at bounding box center [330, 150] width 9 height 9
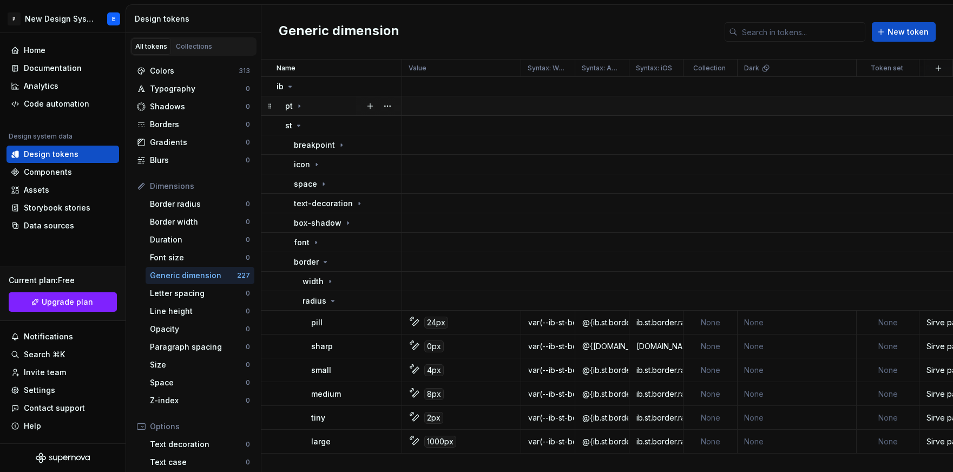
click at [295, 103] on icon at bounding box center [299, 106] width 9 height 9
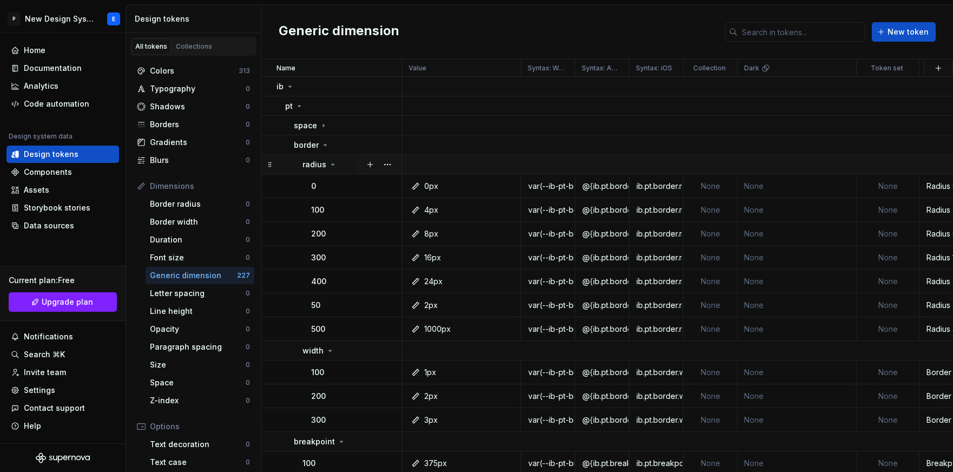
click at [332, 164] on icon at bounding box center [333, 164] width 3 height 1
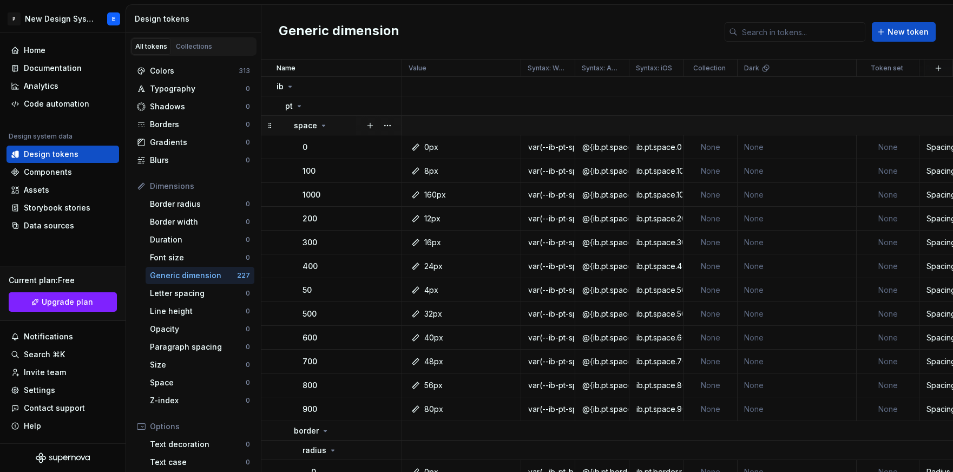
click at [324, 124] on icon at bounding box center [323, 125] width 9 height 9
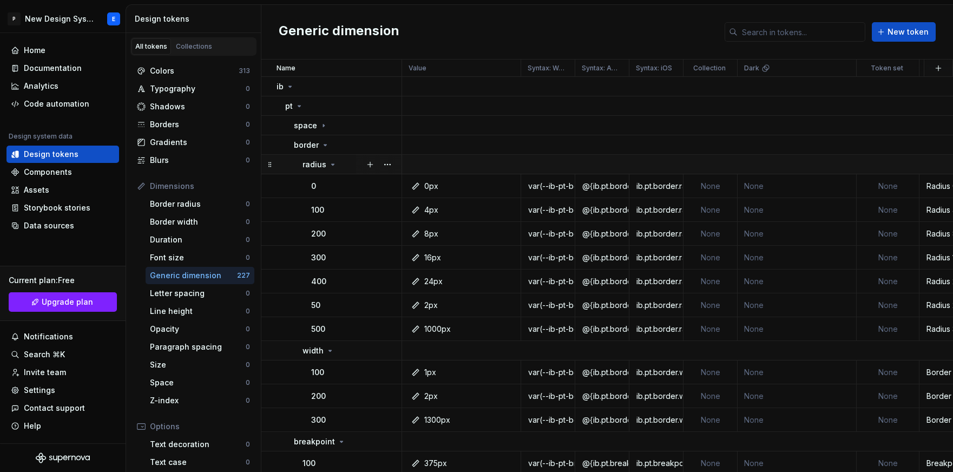
click at [330, 164] on icon at bounding box center [333, 164] width 9 height 9
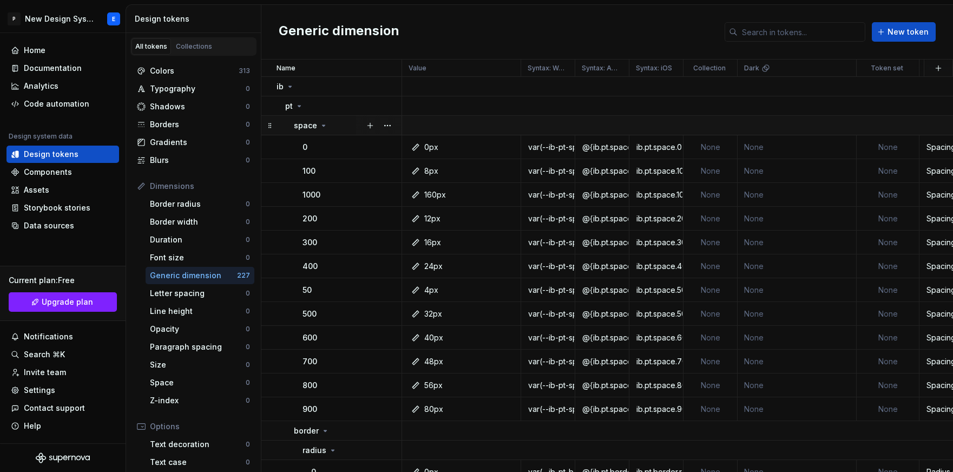
click at [328, 122] on div "space" at bounding box center [347, 125] width 107 height 11
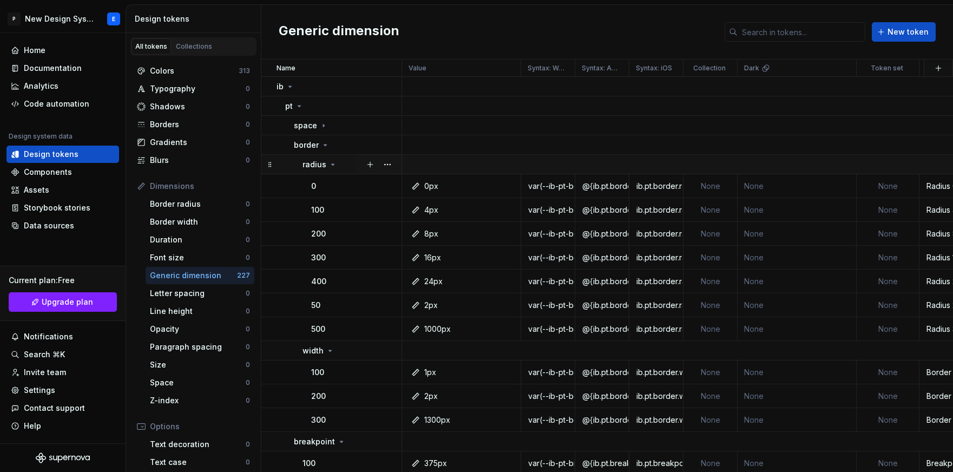
click at [332, 160] on icon at bounding box center [333, 164] width 9 height 9
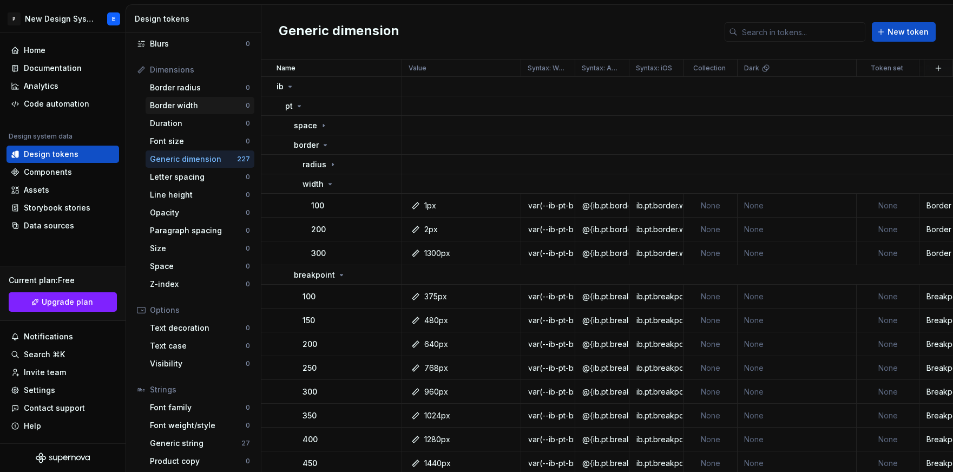
scroll to position [121, 0]
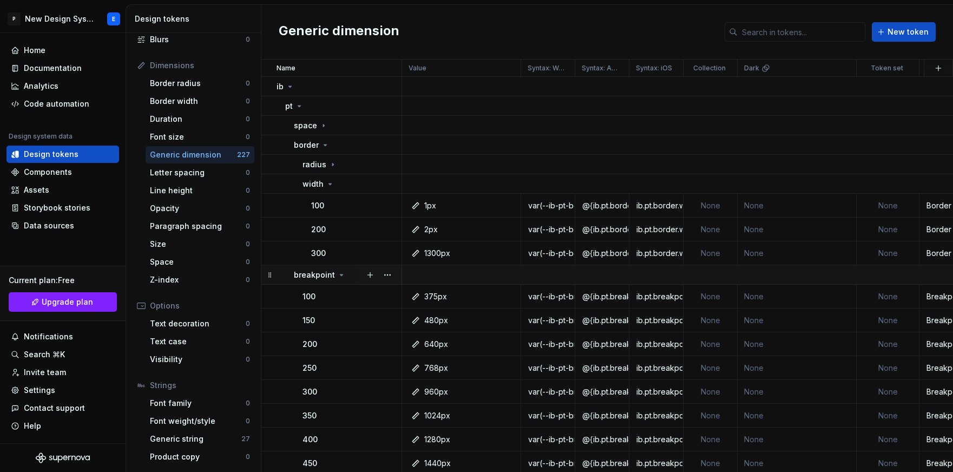
click at [341, 275] on icon at bounding box center [342, 275] width 3 height 1
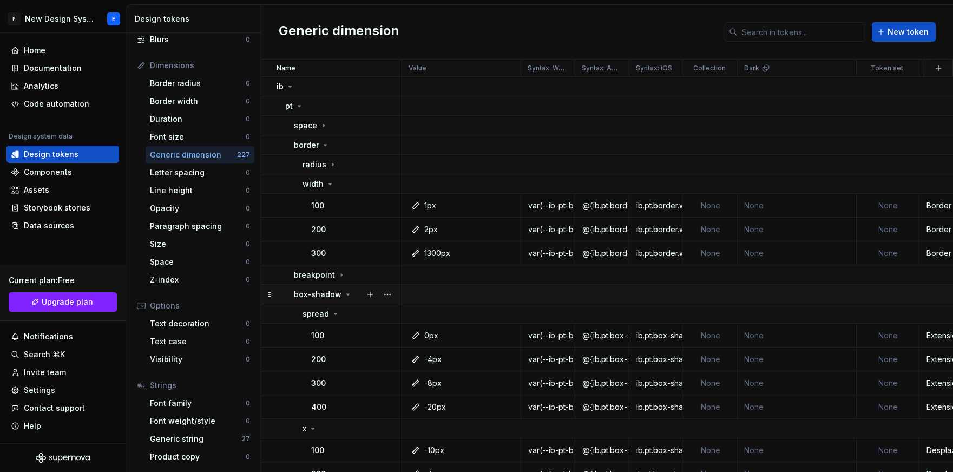
click at [348, 295] on icon at bounding box center [348, 294] width 9 height 9
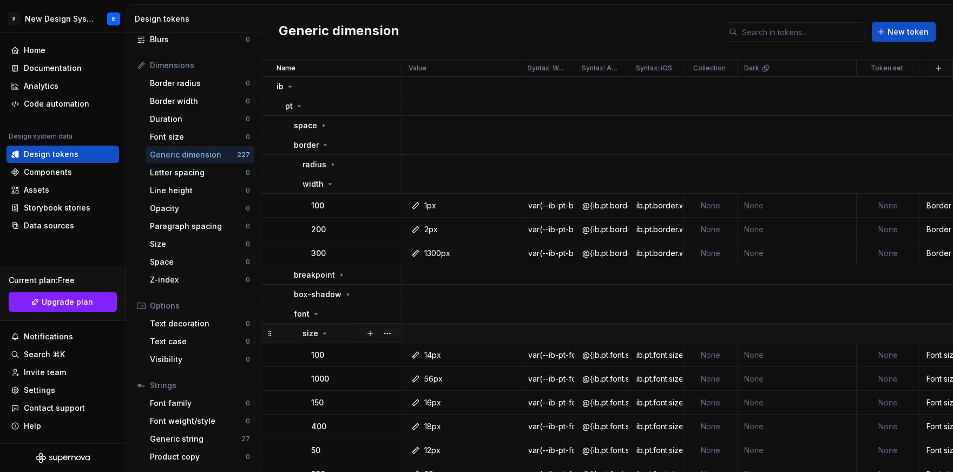
click at [323, 335] on icon at bounding box center [325, 333] width 9 height 9
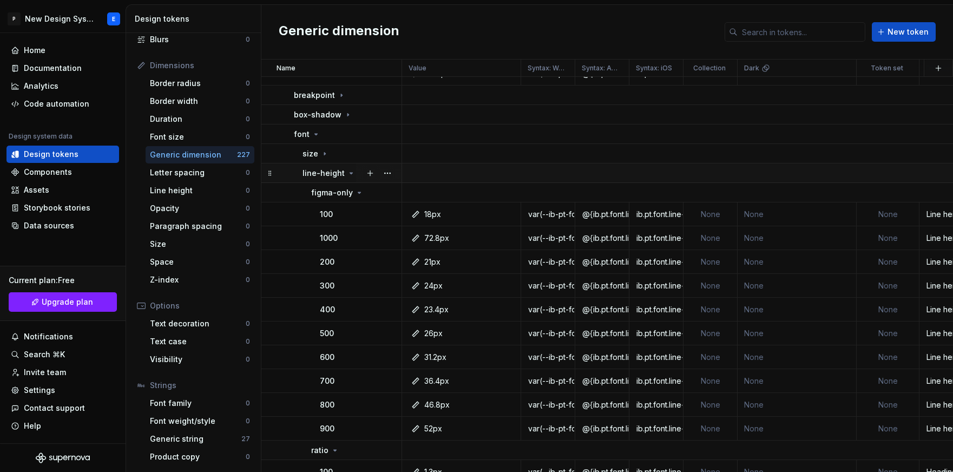
scroll to position [180, 0]
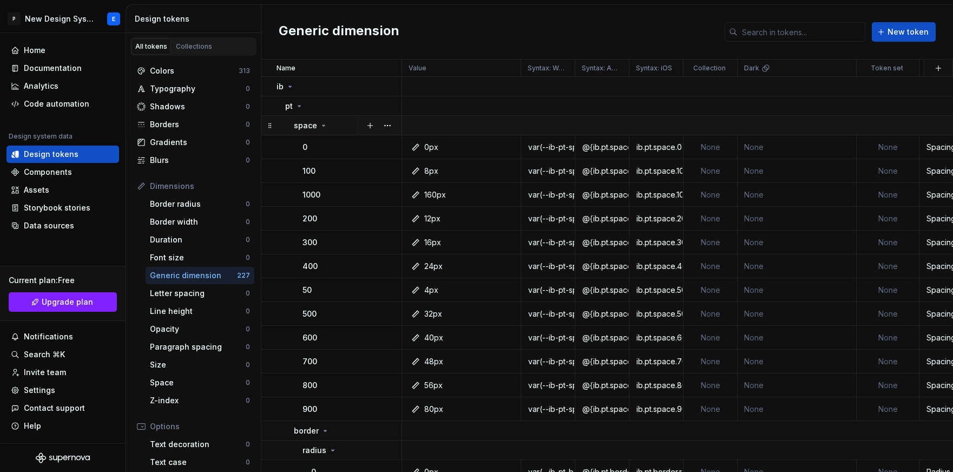
click at [322, 125] on icon at bounding box center [323, 125] width 9 height 9
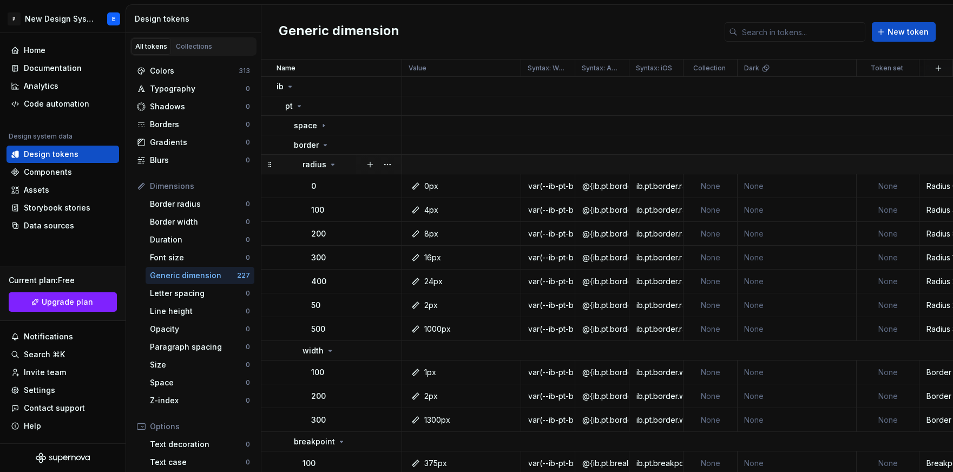
click at [332, 165] on icon at bounding box center [333, 164] width 3 height 1
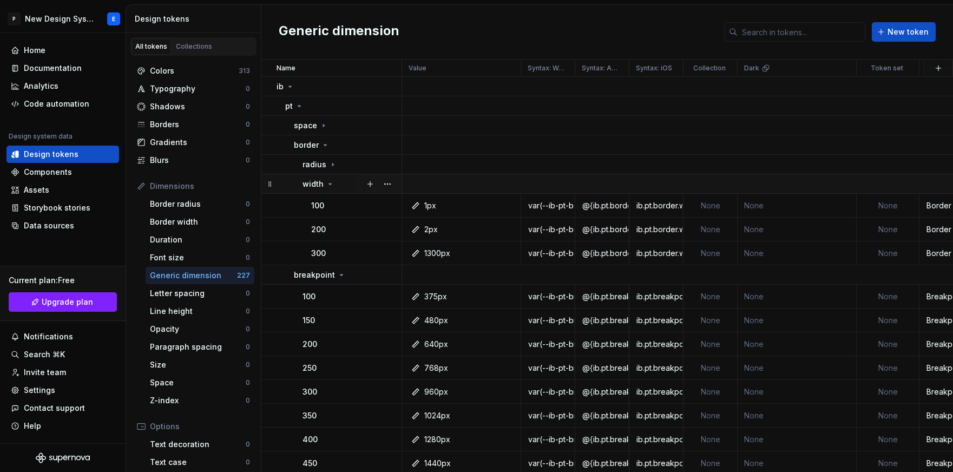
click at [328, 186] on icon at bounding box center [330, 184] width 9 height 9
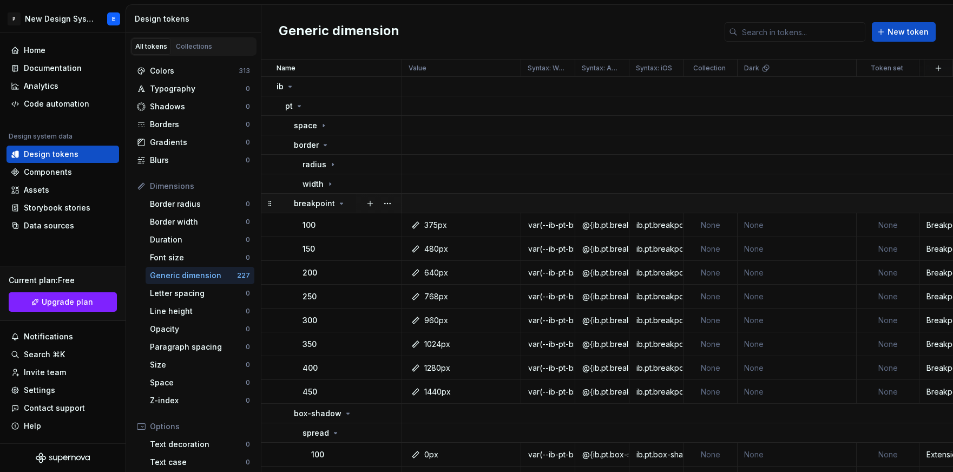
click at [334, 206] on div "breakpoint" at bounding box center [320, 203] width 52 height 11
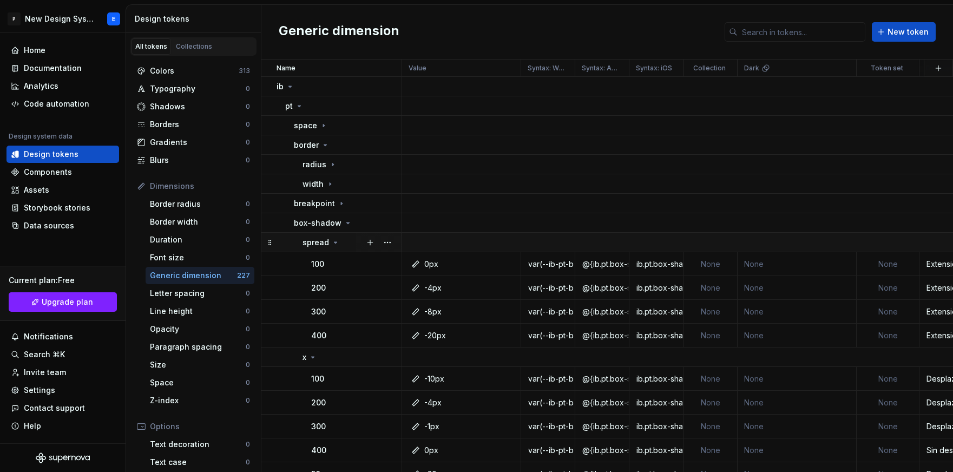
click at [335, 237] on div "spread" at bounding box center [321, 242] width 37 height 11
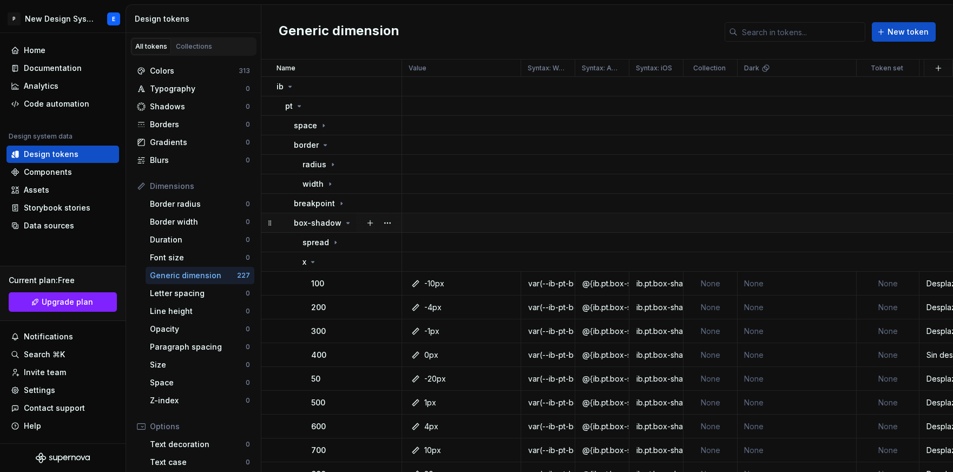
click at [344, 221] on icon at bounding box center [348, 223] width 9 height 9
click at [312, 243] on icon at bounding box center [316, 242] width 9 height 9
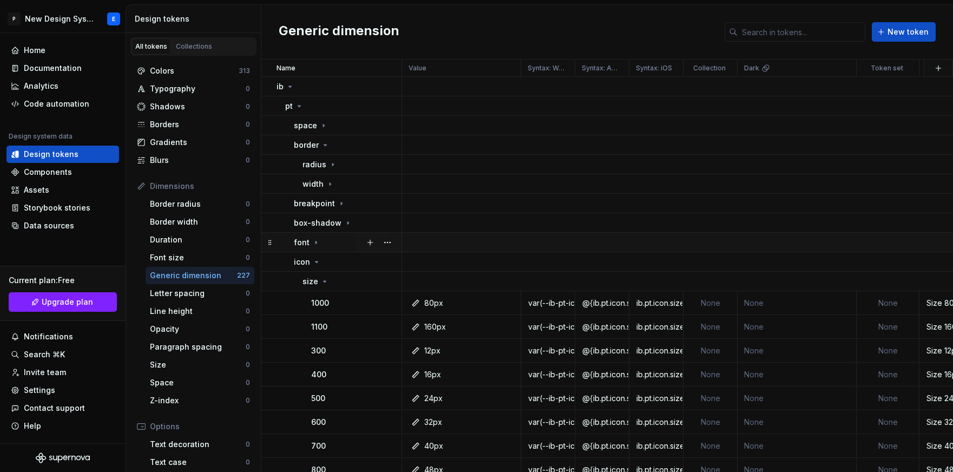
click at [312, 243] on icon at bounding box center [316, 242] width 9 height 9
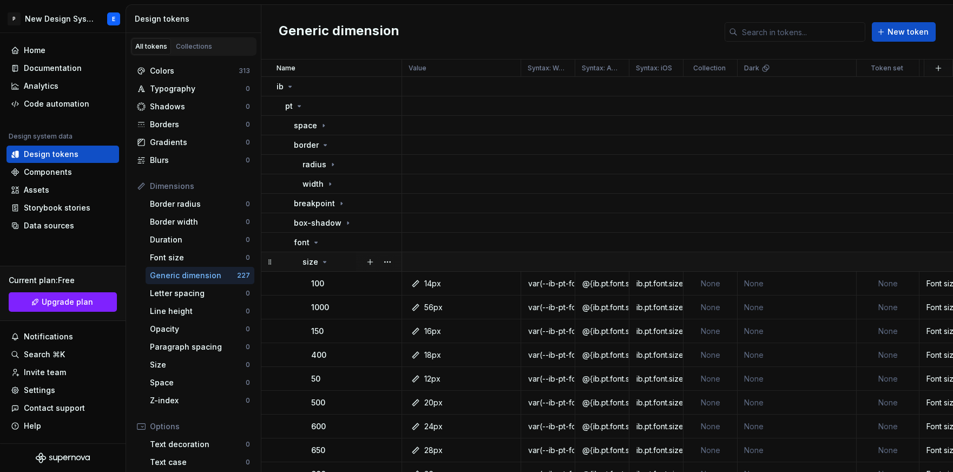
click at [318, 263] on div "size" at bounding box center [316, 262] width 27 height 11
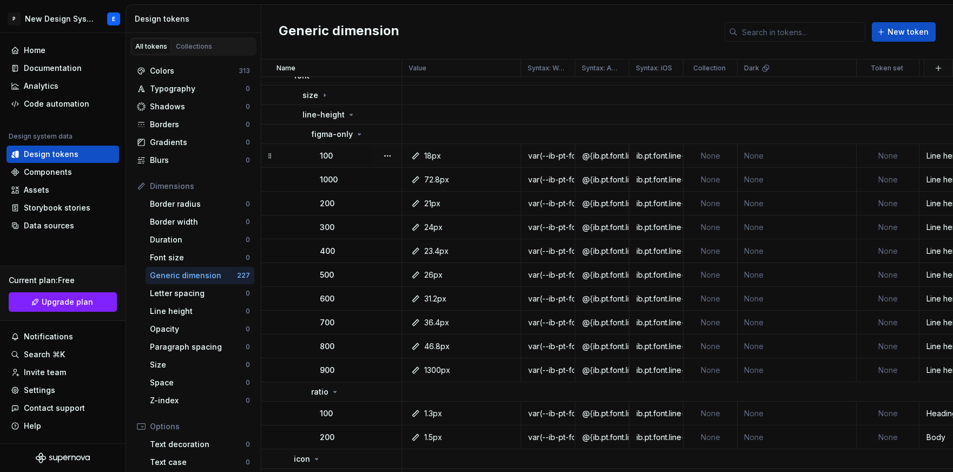
scroll to position [168, 0]
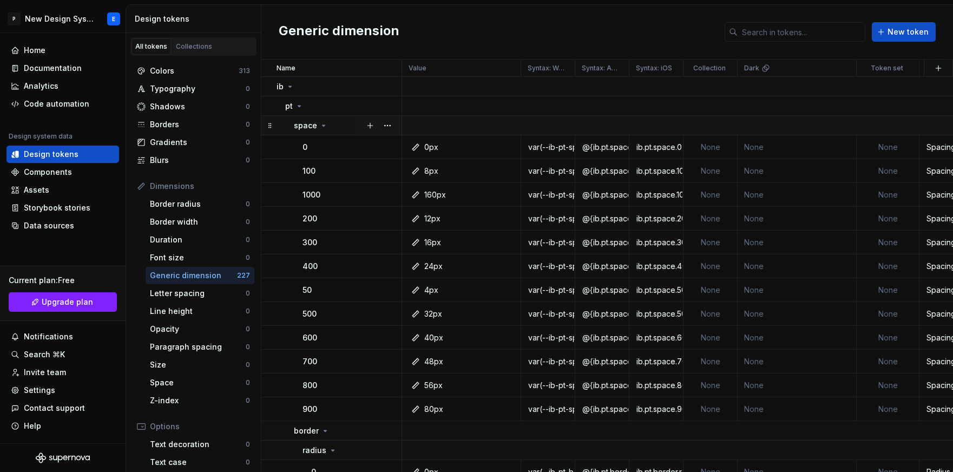
click at [317, 127] on div "space" at bounding box center [311, 125] width 34 height 11
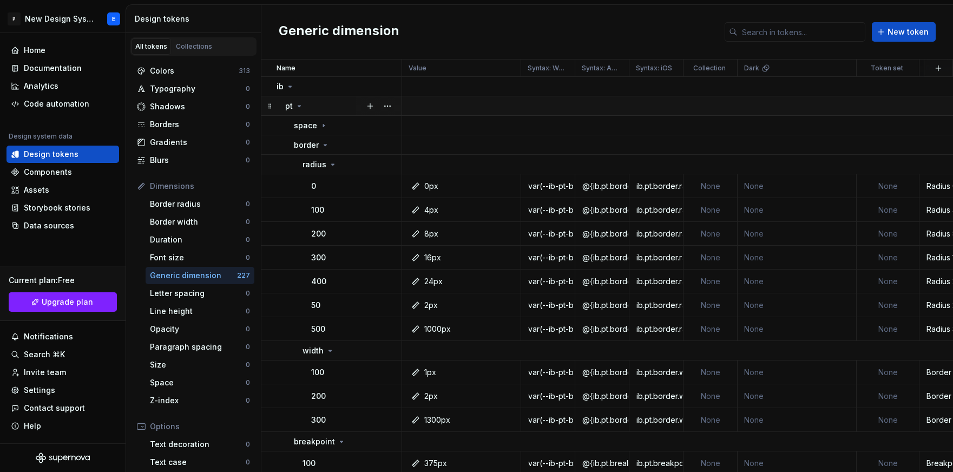
click at [299, 108] on icon at bounding box center [299, 106] width 9 height 9
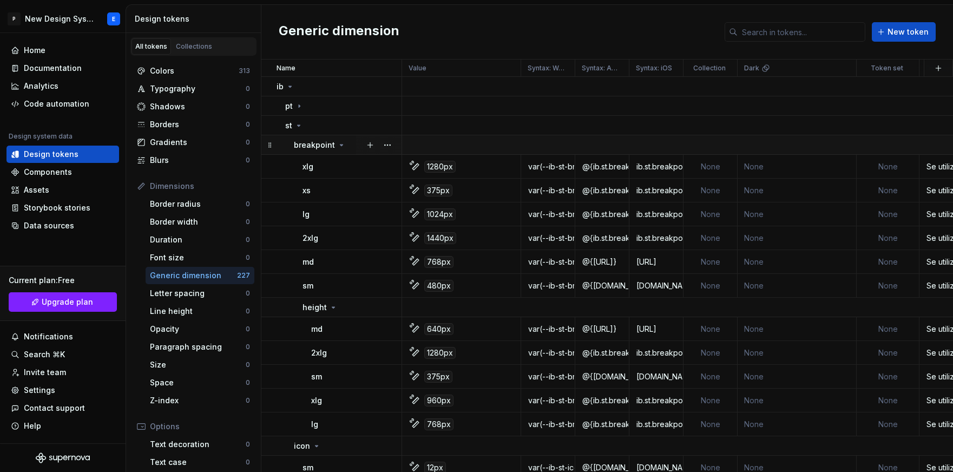
click at [338, 142] on icon at bounding box center [341, 145] width 9 height 9
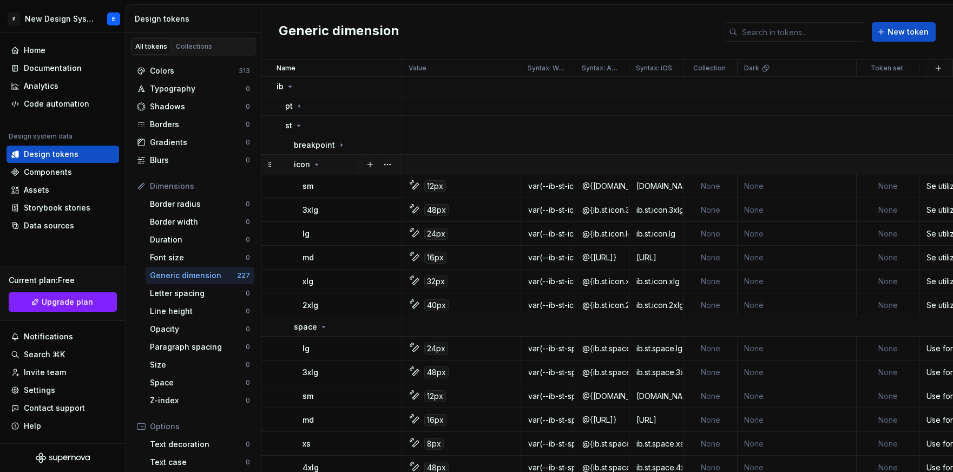
click at [315, 163] on icon at bounding box center [316, 164] width 9 height 9
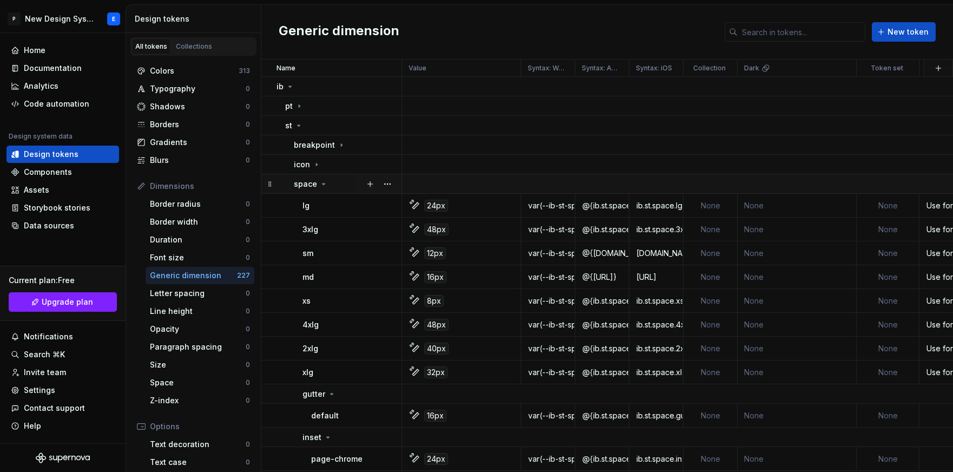
click at [315, 185] on p "space" at bounding box center [305, 184] width 23 height 11
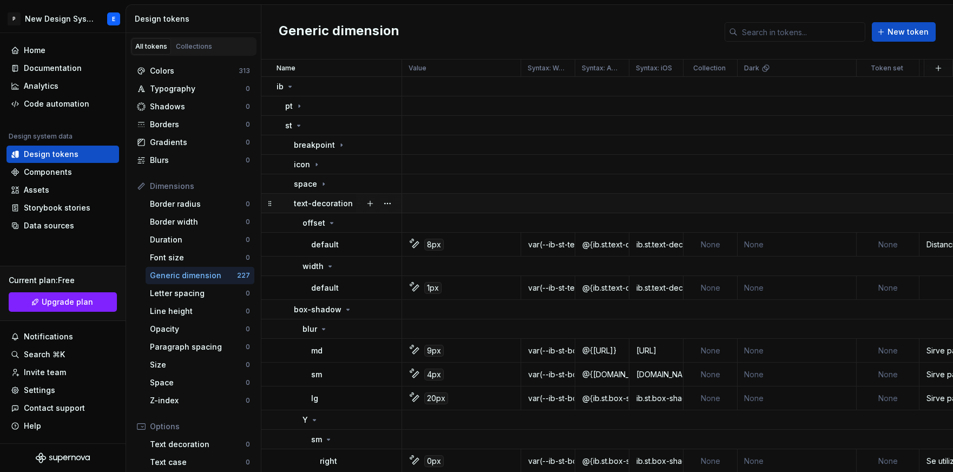
click at [323, 206] on p "text-decoration" at bounding box center [323, 203] width 59 height 11
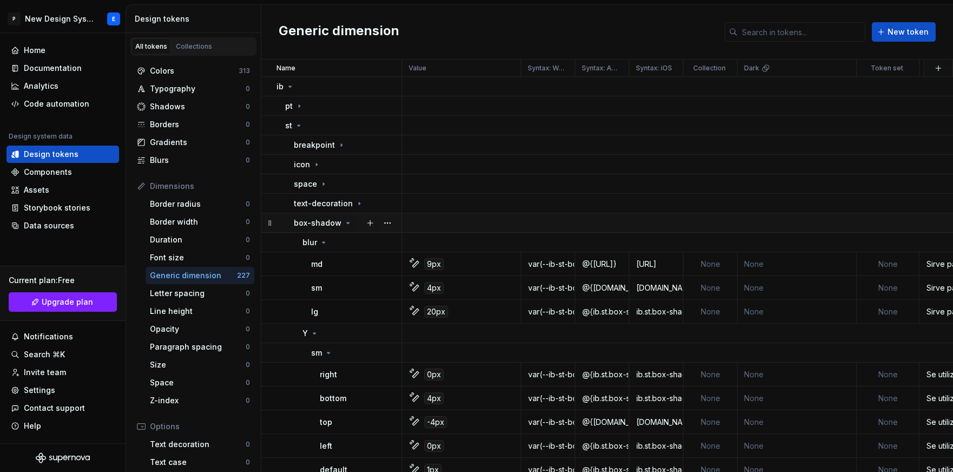
click at [324, 225] on p "box-shadow" at bounding box center [318, 223] width 48 height 11
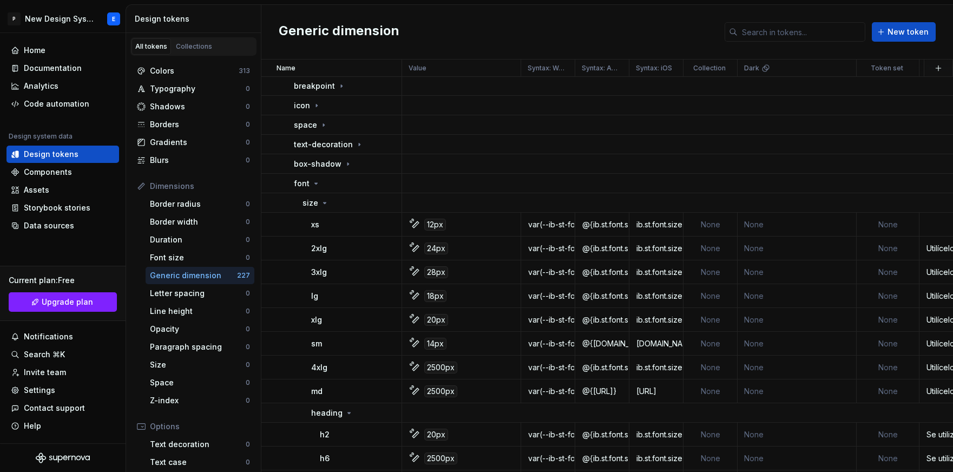
scroll to position [1, 0]
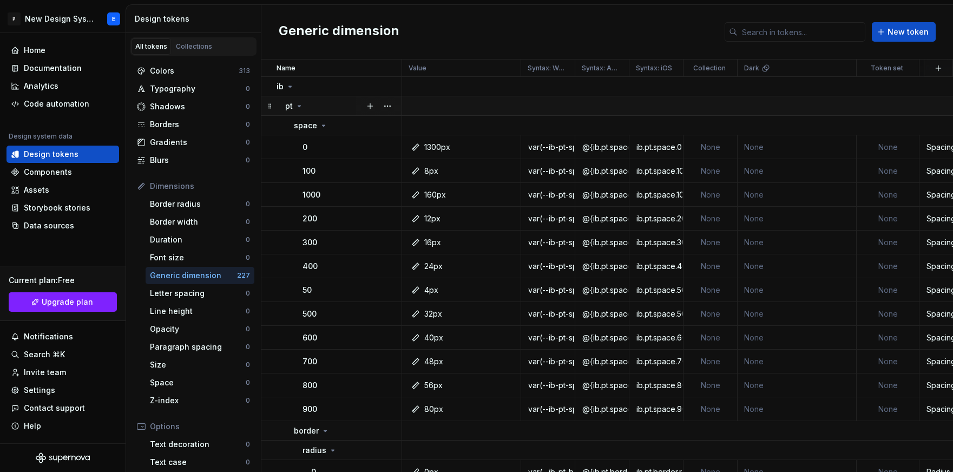
click at [302, 107] on icon at bounding box center [299, 106] width 9 height 9
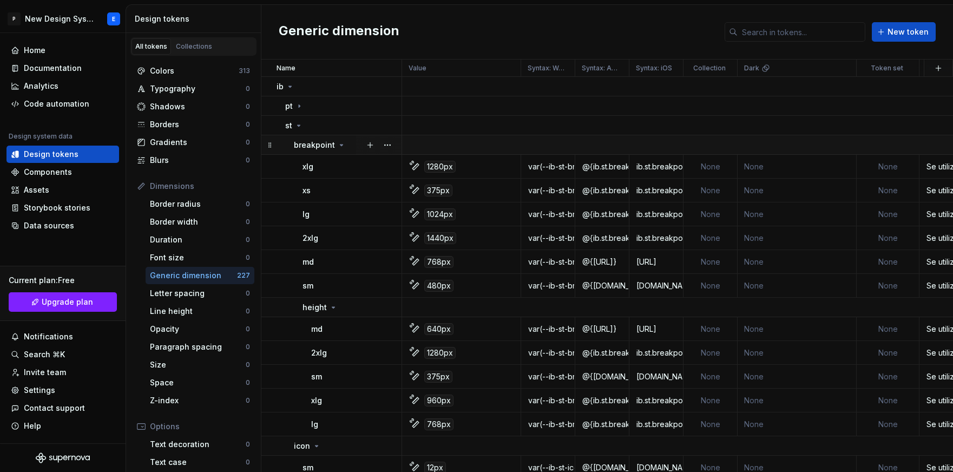
click at [332, 147] on p "breakpoint" at bounding box center [314, 145] width 41 height 11
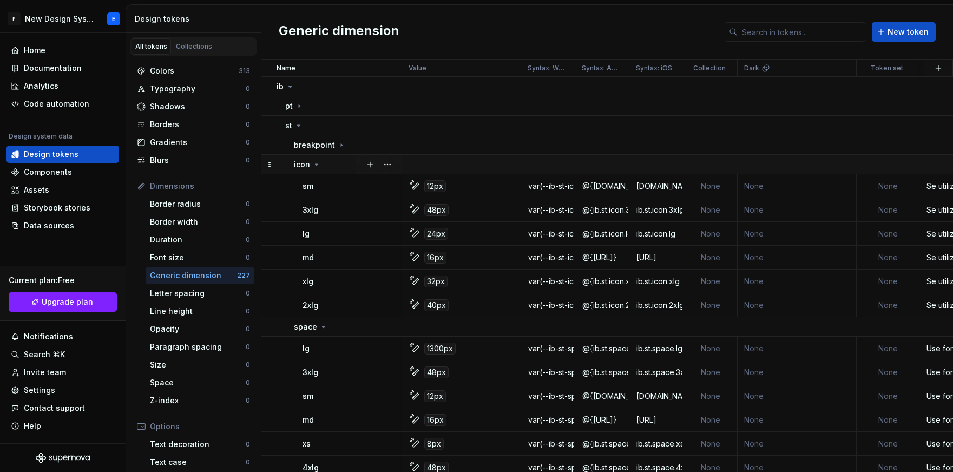
click at [328, 156] on td "icon" at bounding box center [332, 164] width 141 height 19
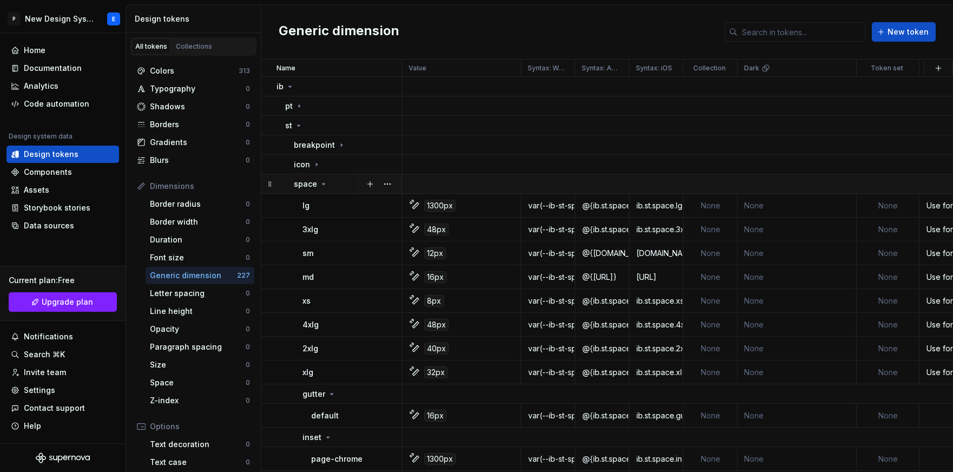
click at [324, 182] on icon at bounding box center [323, 184] width 9 height 9
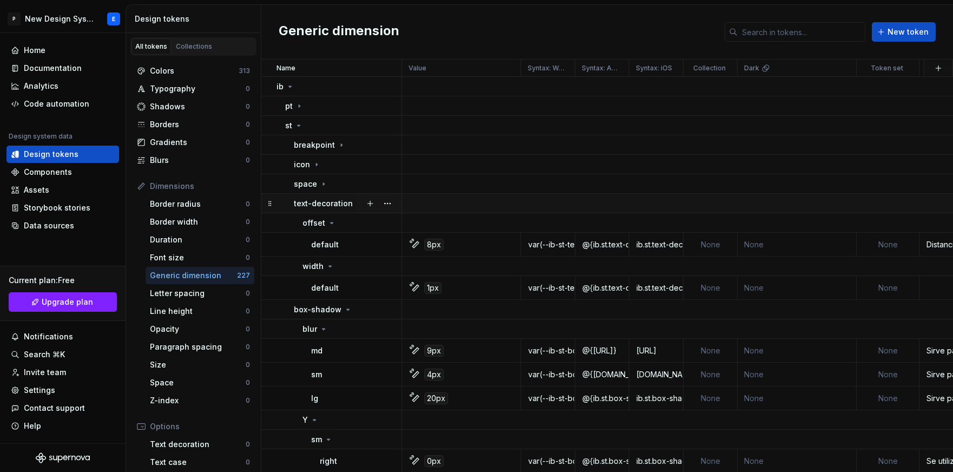
click at [339, 201] on p "text-decoration" at bounding box center [323, 203] width 59 height 11
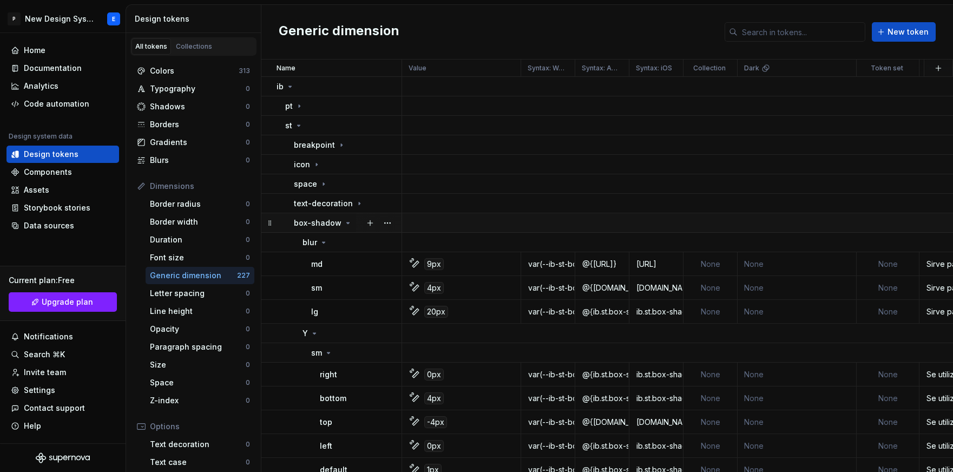
click at [332, 223] on p "box-shadow" at bounding box center [318, 223] width 48 height 11
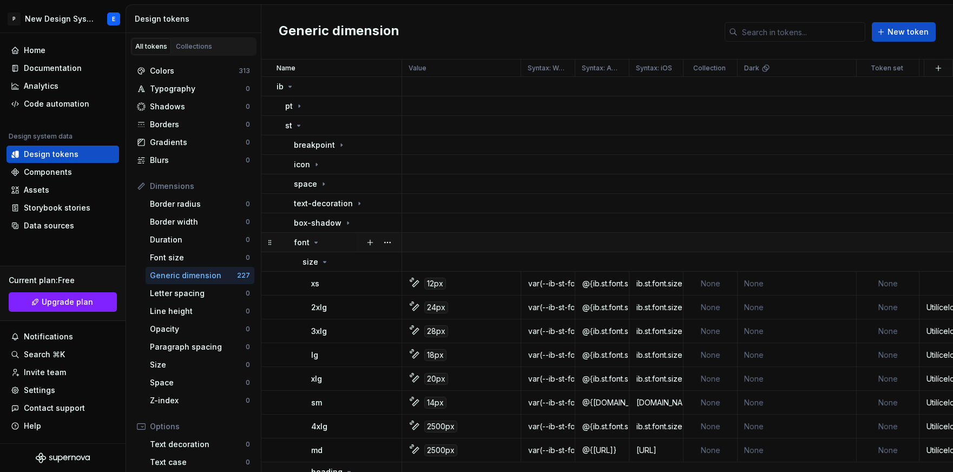
click at [328, 234] on td "font" at bounding box center [332, 242] width 141 height 19
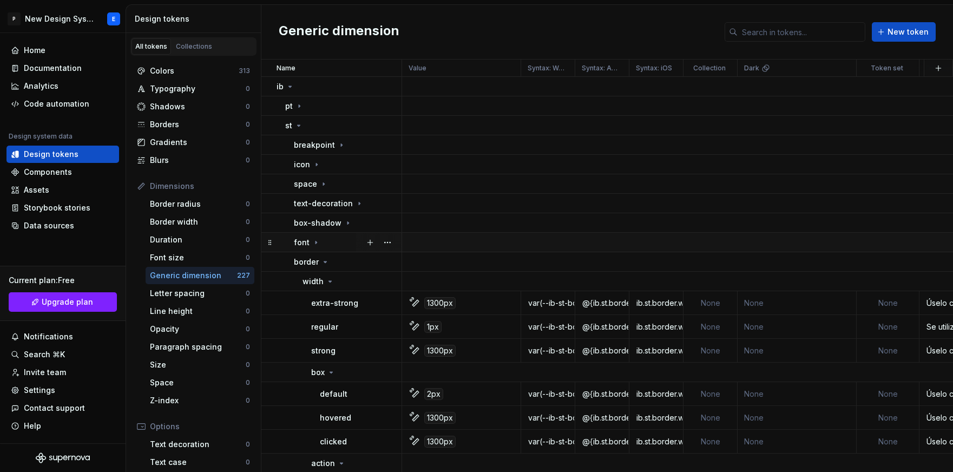
click at [328, 234] on td "font" at bounding box center [332, 242] width 141 height 19
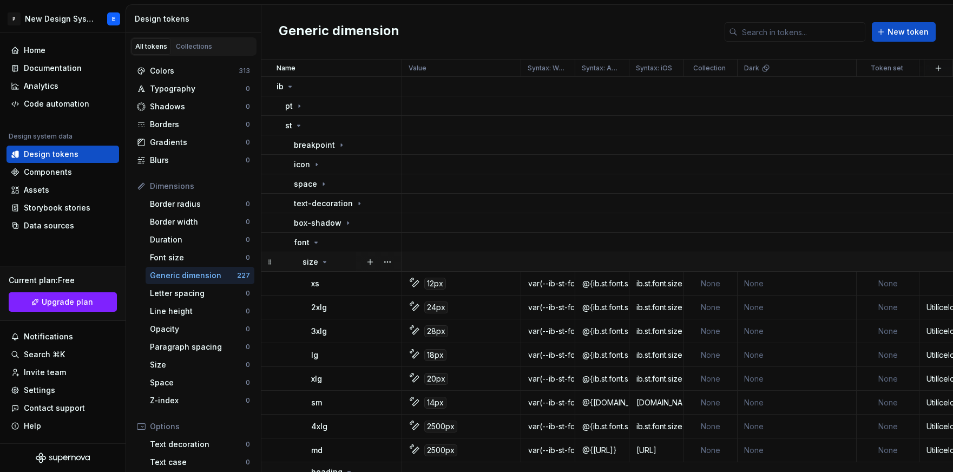
click at [321, 266] on icon at bounding box center [325, 262] width 9 height 9
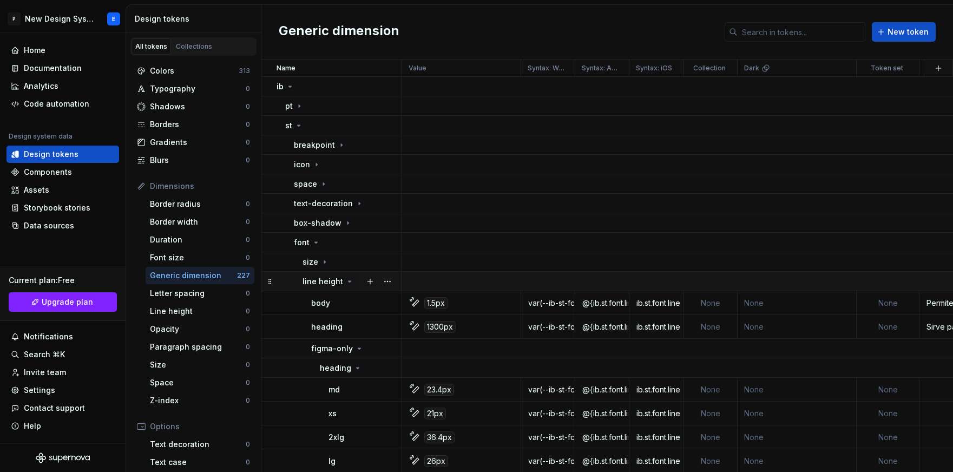
click at [332, 283] on p "line height" at bounding box center [323, 281] width 41 height 11
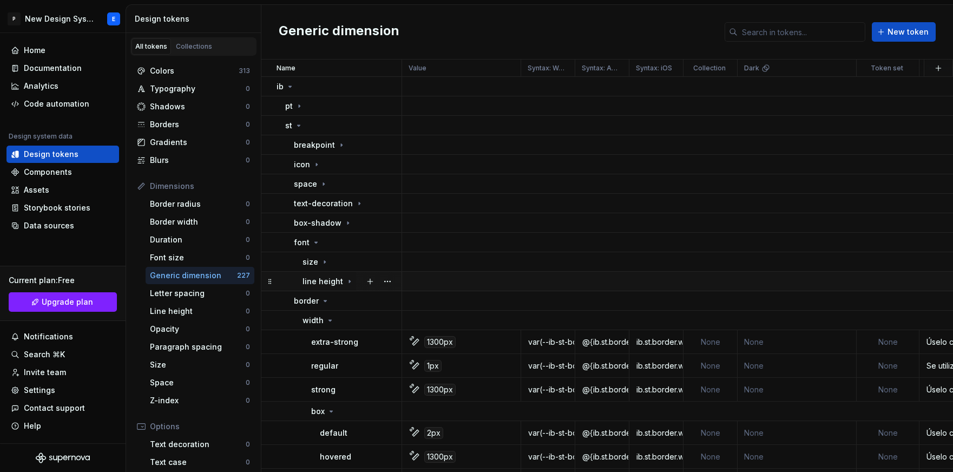
click at [332, 282] on p "line height" at bounding box center [323, 281] width 41 height 11
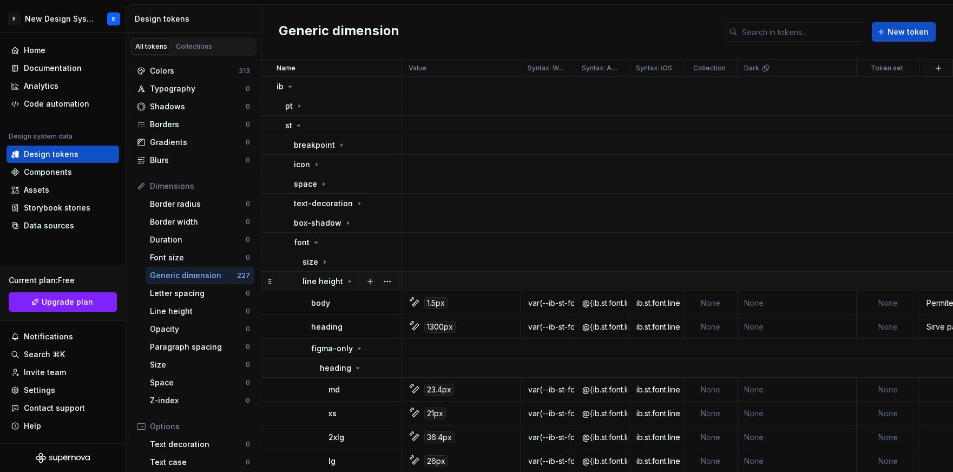
click at [338, 285] on p "line height" at bounding box center [323, 281] width 41 height 11
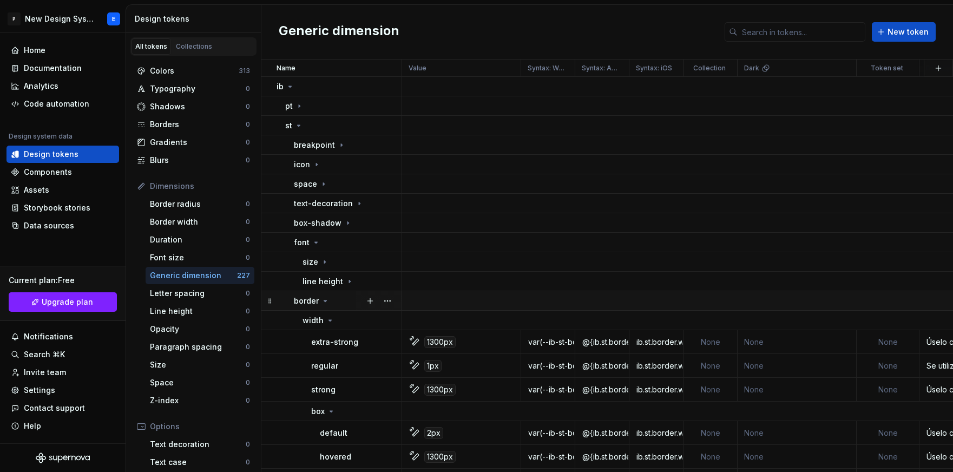
click at [323, 298] on icon at bounding box center [325, 301] width 9 height 9
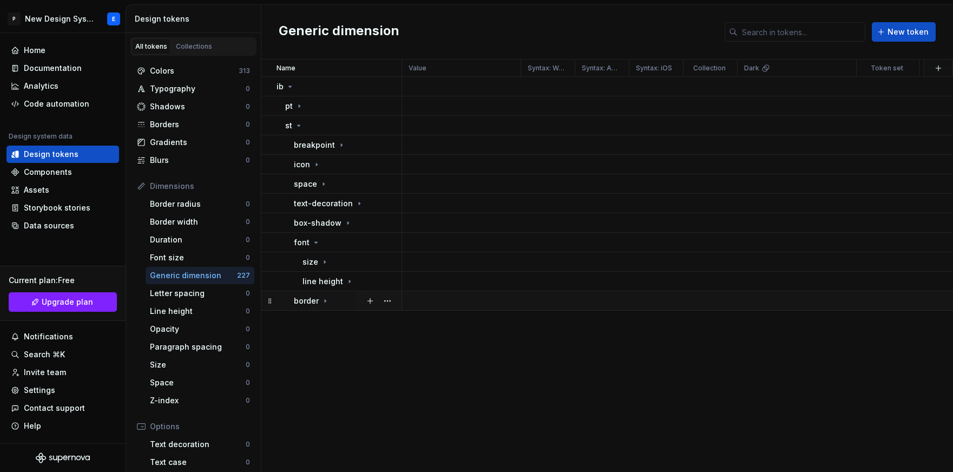
click at [323, 304] on icon at bounding box center [325, 301] width 9 height 9
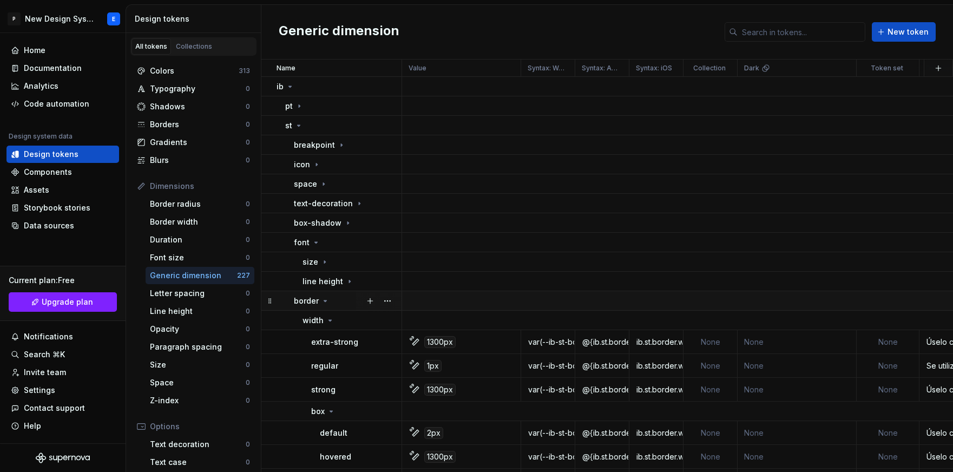
click at [323, 303] on icon at bounding box center [325, 301] width 9 height 9
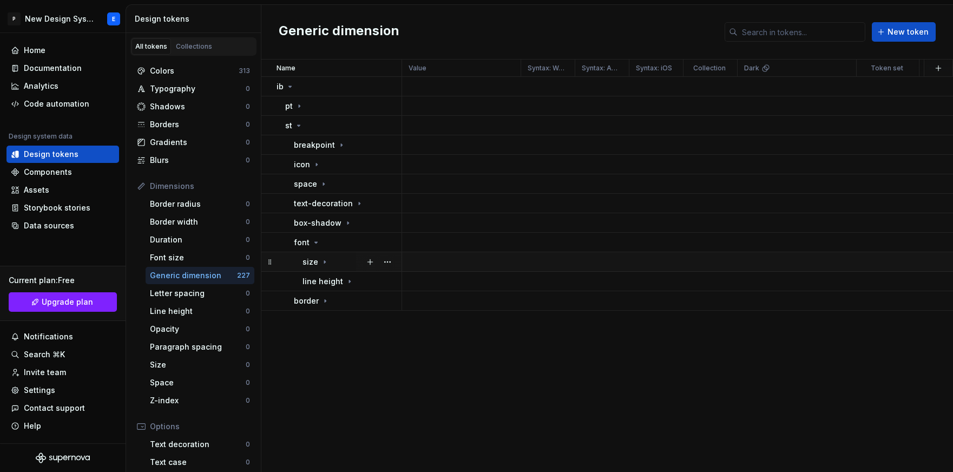
click at [323, 266] on icon at bounding box center [325, 262] width 9 height 9
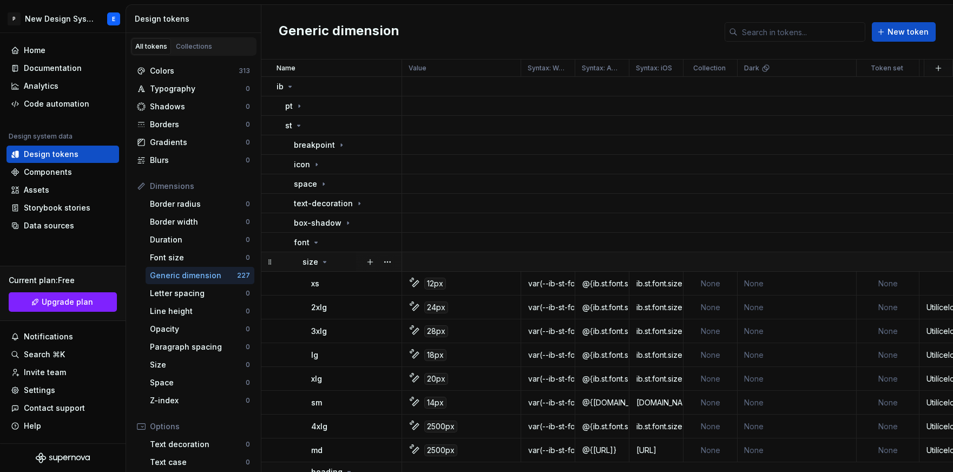
click at [323, 266] on icon at bounding box center [325, 262] width 9 height 9
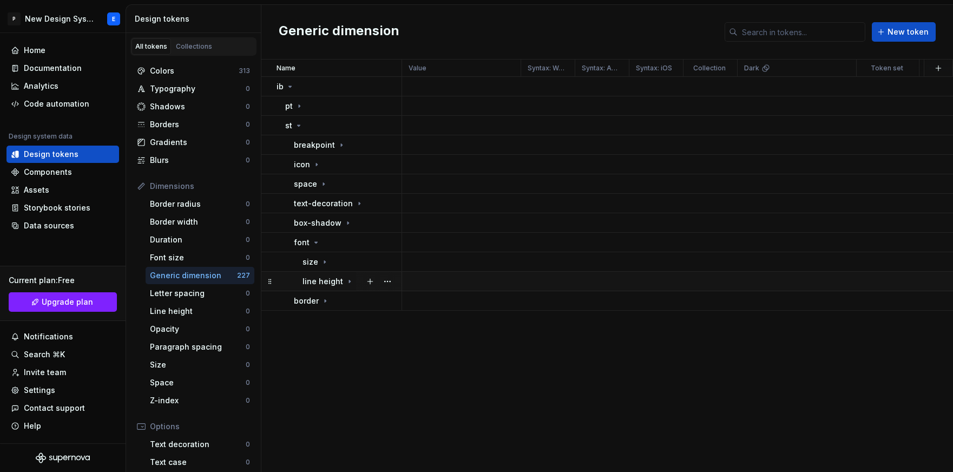
click at [331, 276] on p "line height" at bounding box center [323, 281] width 41 height 11
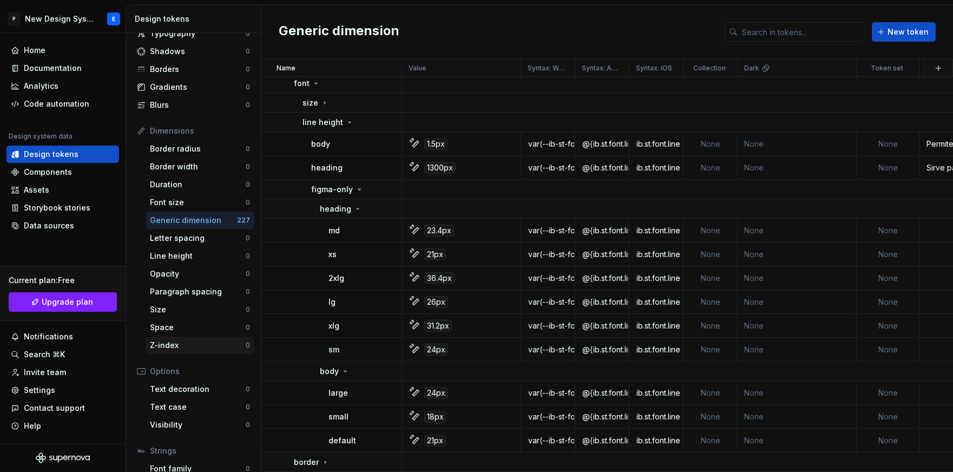
scroll to position [121, 0]
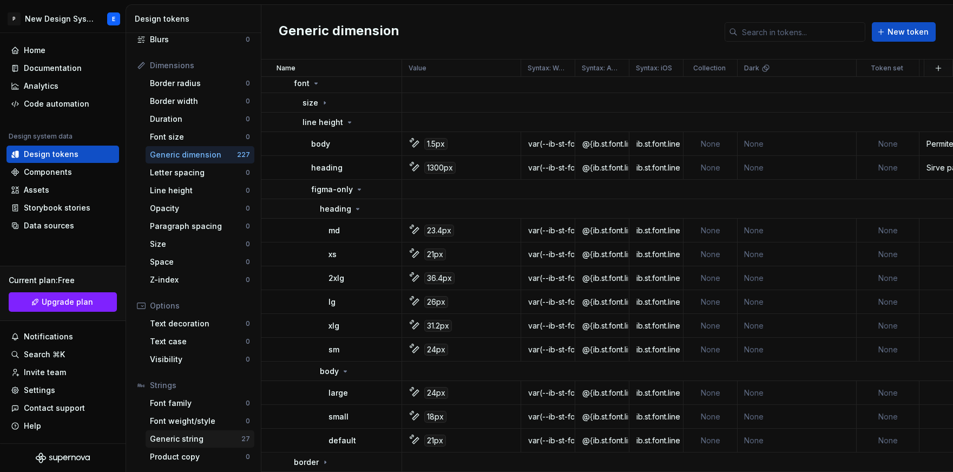
click at [203, 439] on div "Generic string" at bounding box center [196, 439] width 92 height 11
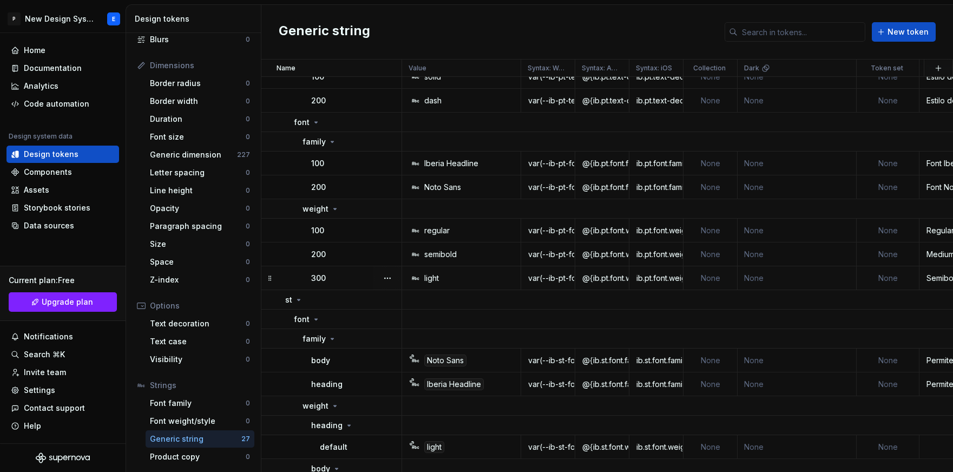
scroll to position [166, 0]
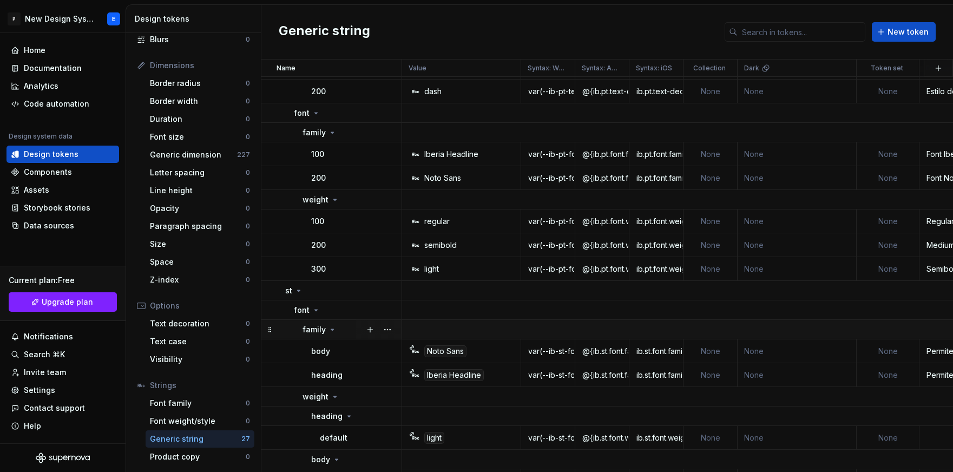
click at [334, 332] on icon at bounding box center [332, 329] width 9 height 9
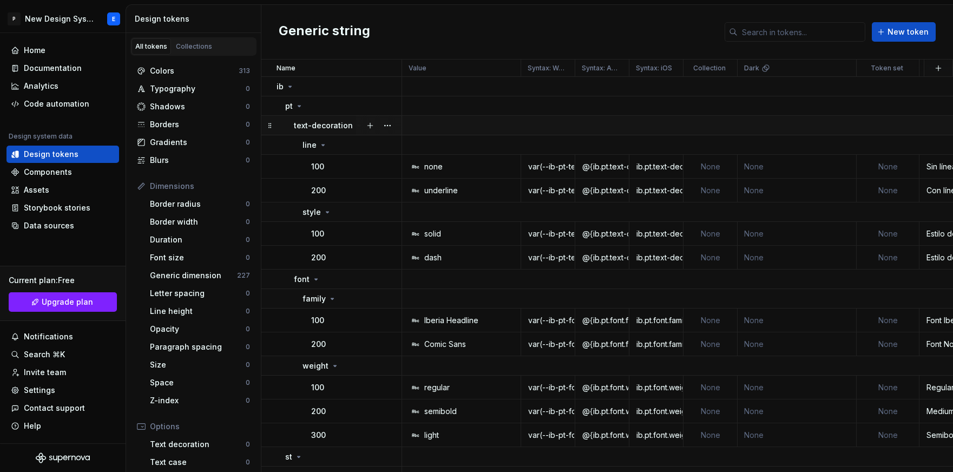
click at [344, 125] on p "text-decoration" at bounding box center [323, 125] width 59 height 11
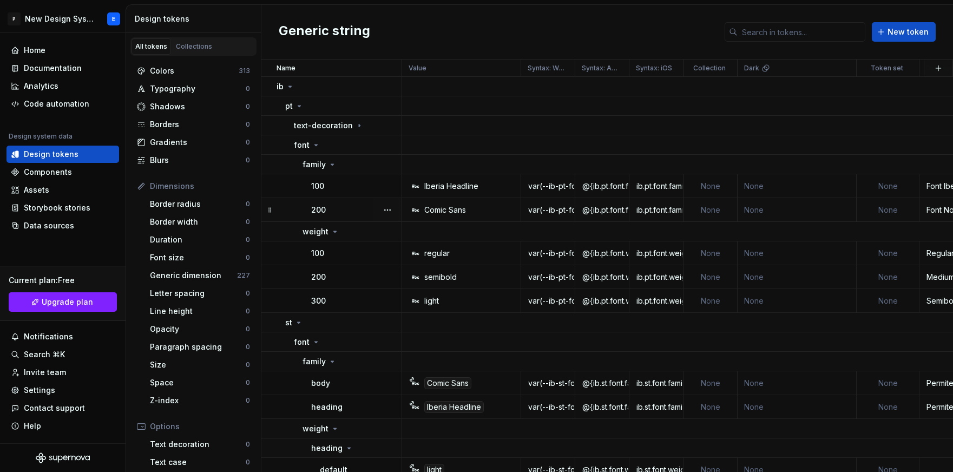
click at [472, 211] on div "Comic Sans" at bounding box center [464, 210] width 111 height 11
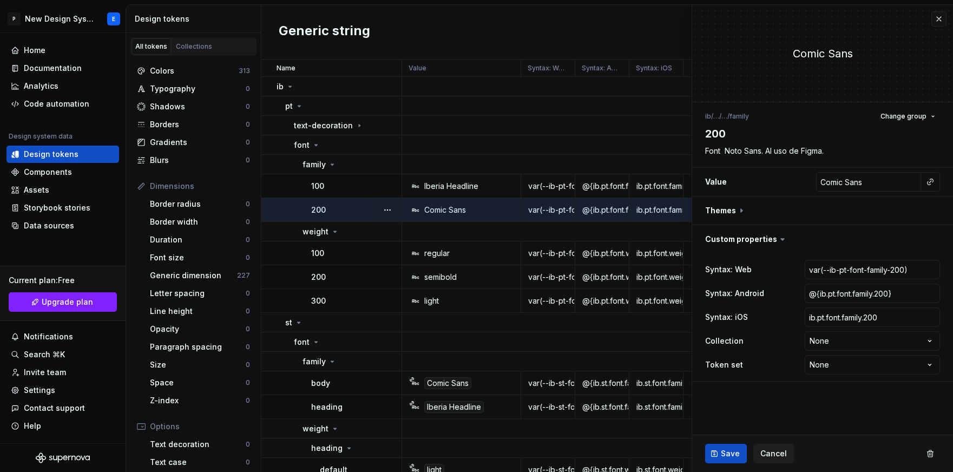
click at [472, 211] on div "Comic Sans" at bounding box center [464, 210] width 111 height 11
click at [331, 164] on icon at bounding box center [332, 164] width 9 height 9
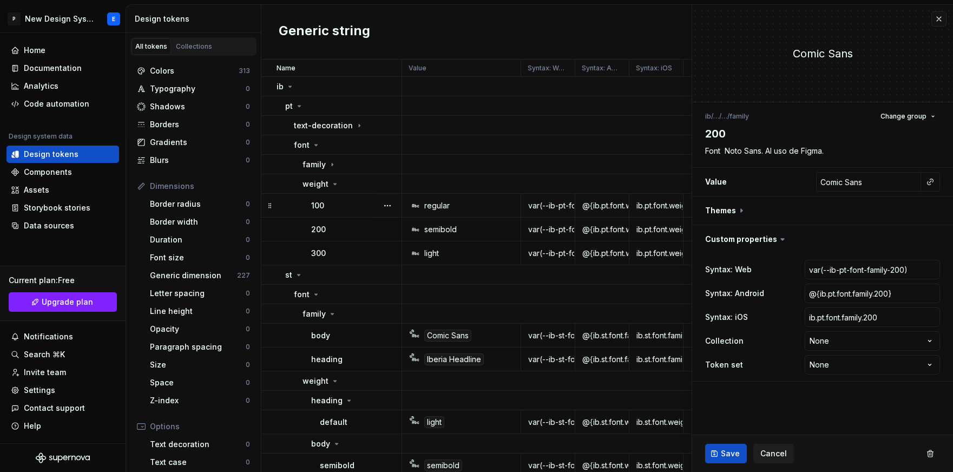
type textarea "*"
click at [316, 141] on icon at bounding box center [316, 145] width 9 height 9
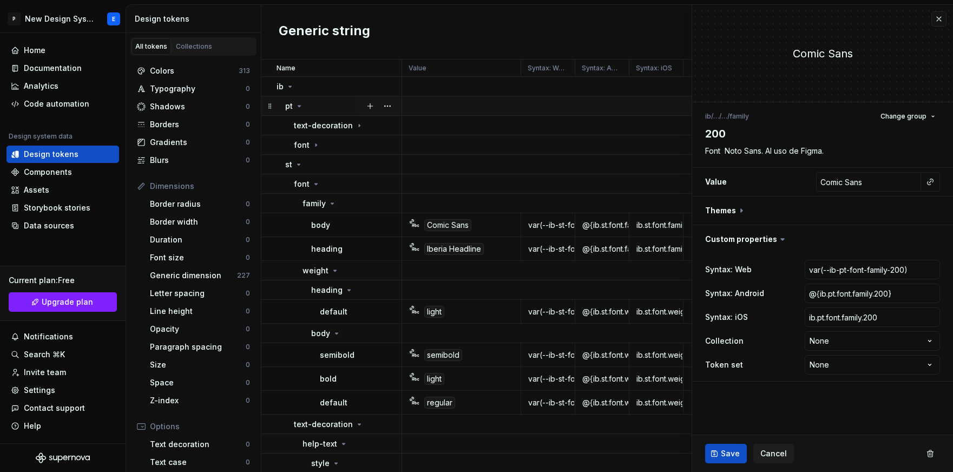
click at [347, 108] on div "pt" at bounding box center [343, 106] width 116 height 11
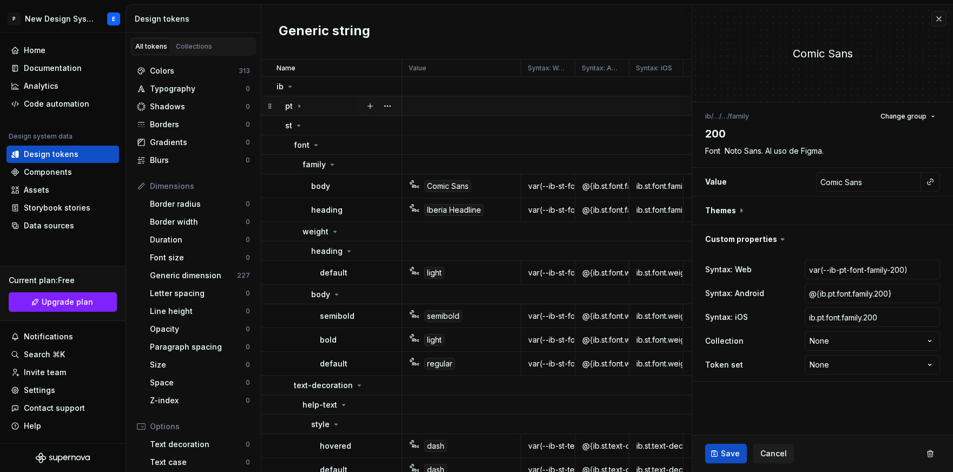
click at [310, 105] on div "pt" at bounding box center [343, 106] width 116 height 11
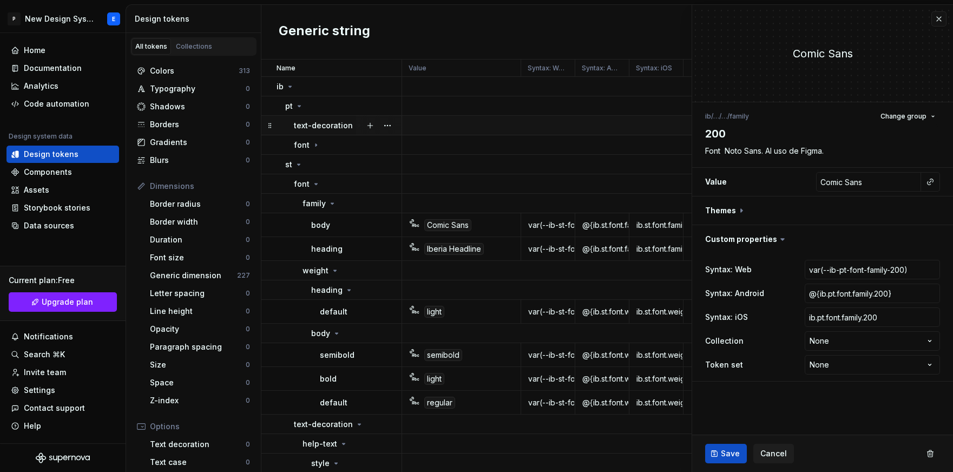
click at [334, 125] on p "text-decoration" at bounding box center [323, 125] width 59 height 11
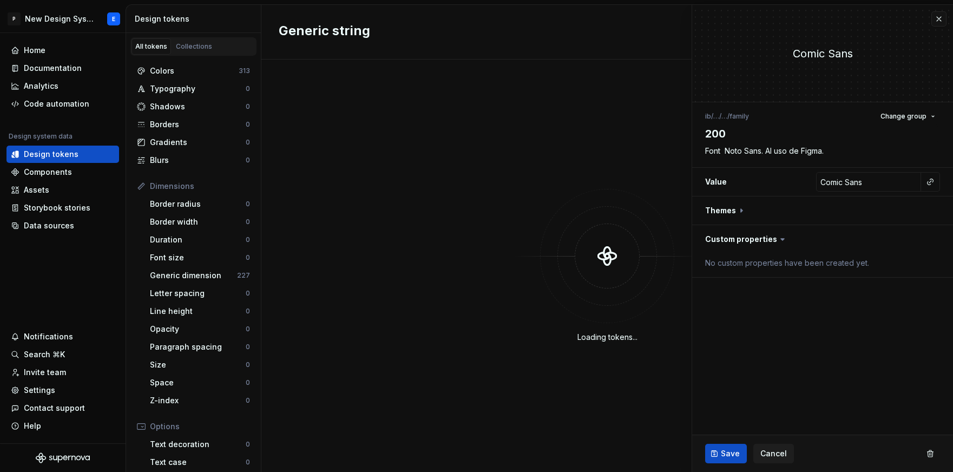
type textarea "*"
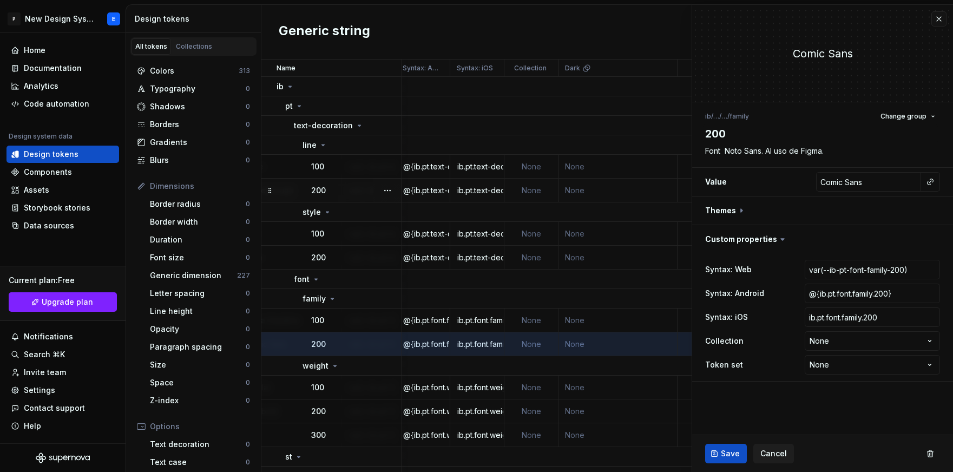
scroll to position [0, 179]
click at [936, 21] on button "button" at bounding box center [939, 18] width 15 height 15
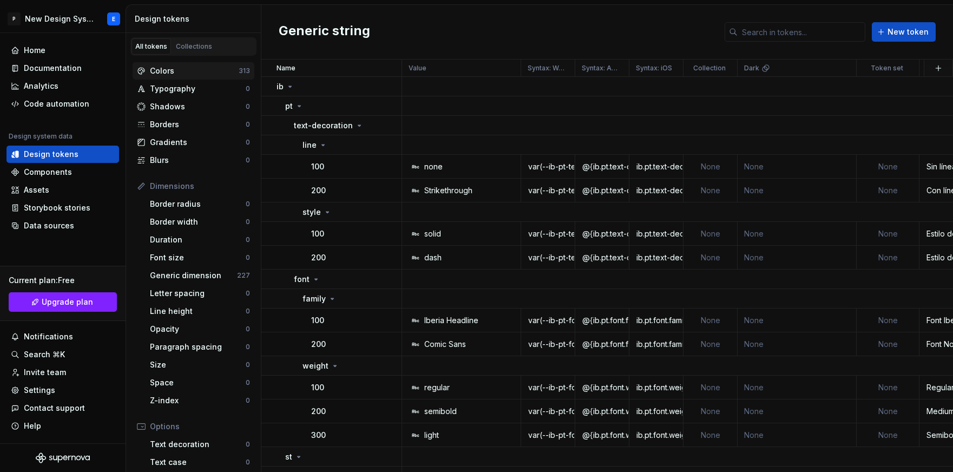
click at [196, 71] on div "Colors" at bounding box center [194, 71] width 89 height 11
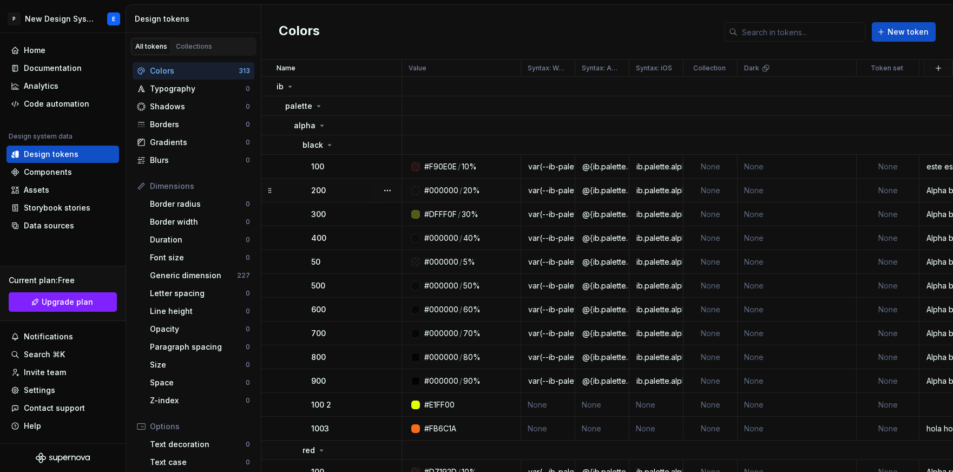
click at [419, 191] on div at bounding box center [416, 190] width 9 height 9
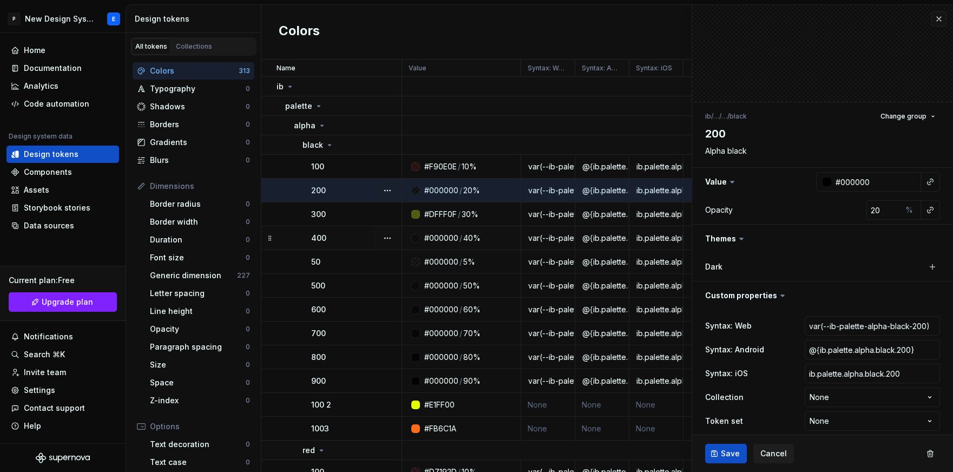
click at [420, 240] on div "#000000 / 40%" at bounding box center [464, 238] width 111 height 11
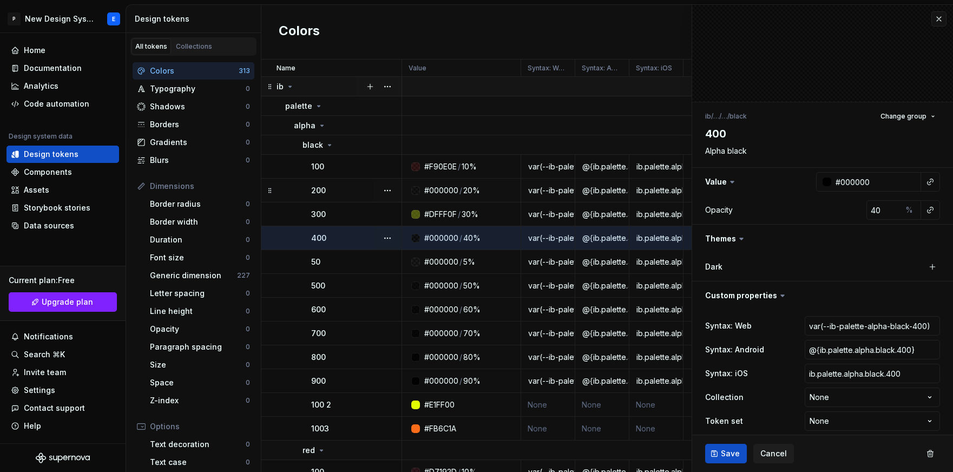
type textarea "*"
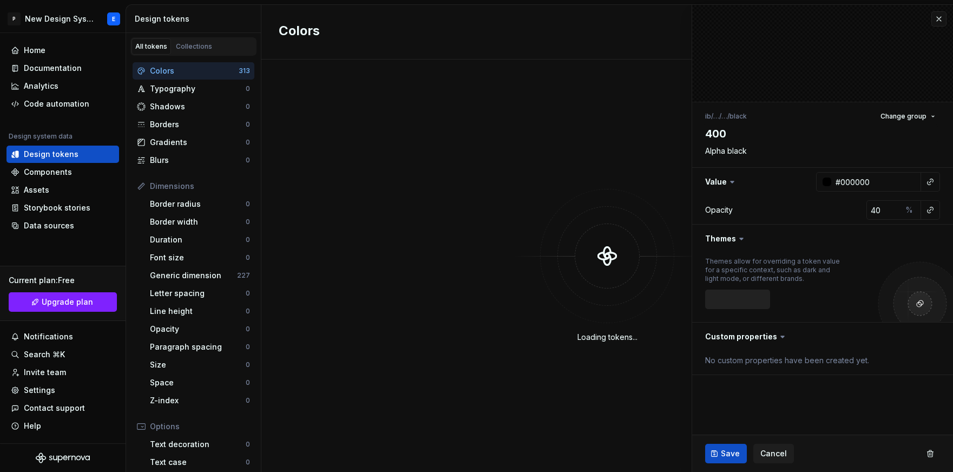
type textarea "*"
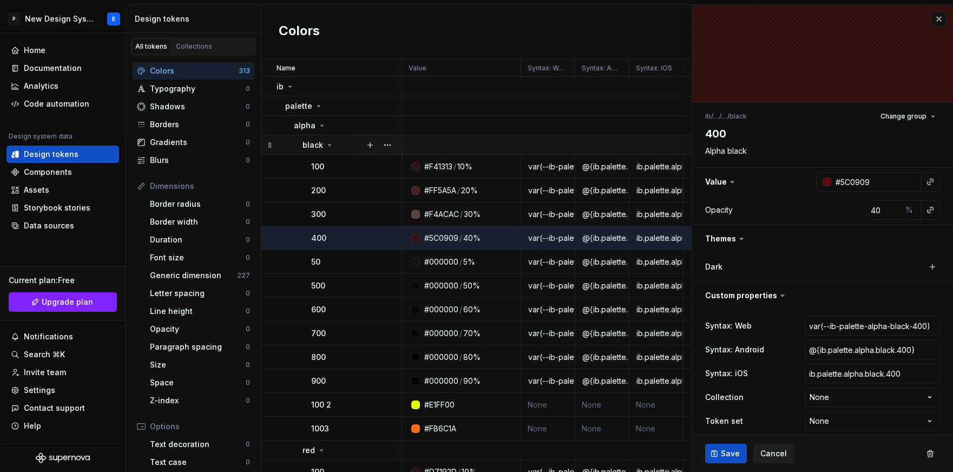
type textarea "*"
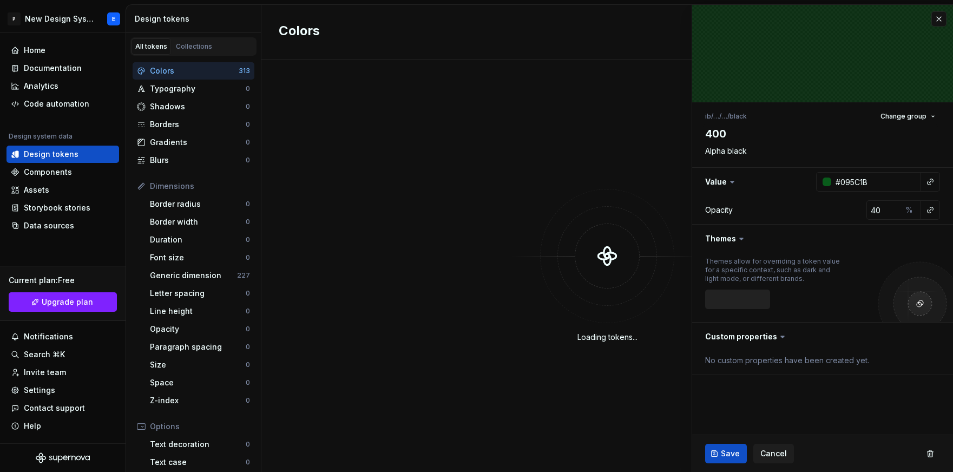
type textarea "*"
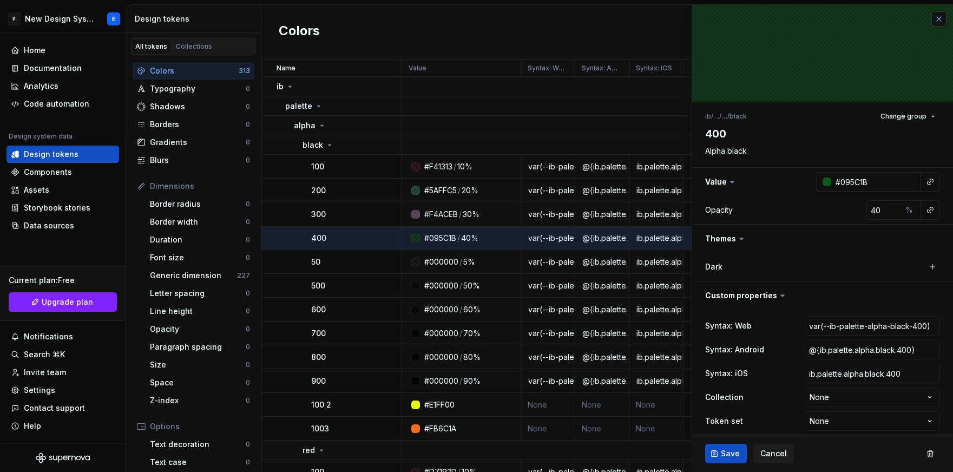
click at [944, 16] on button "button" at bounding box center [939, 18] width 15 height 15
